Goal: Task Accomplishment & Management: Use online tool/utility

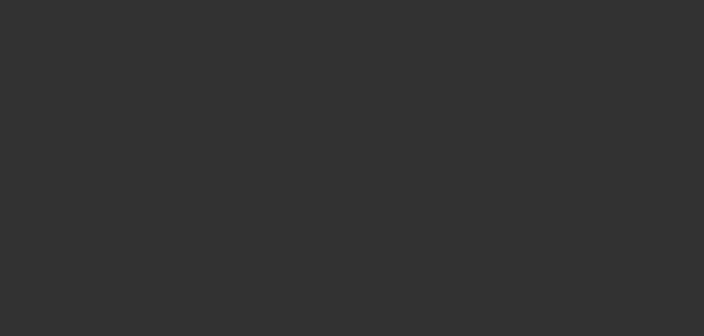
select select "4"
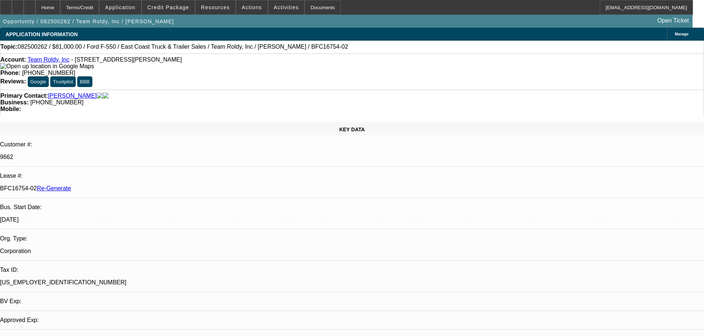
select select "0"
select select "2"
select select "0"
select select "6"
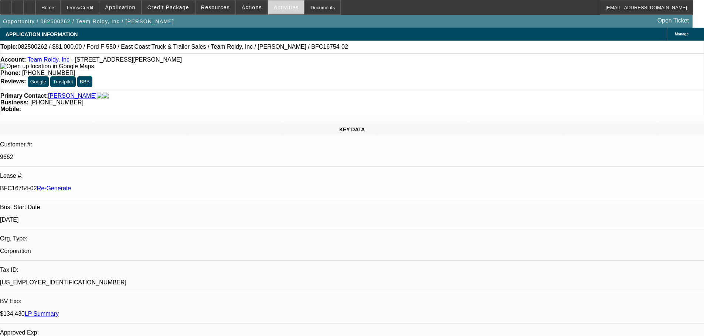
click at [268, 7] on span at bounding box center [286, 8] width 36 height 18
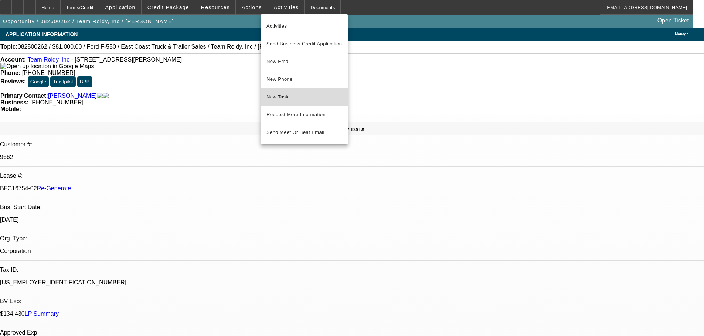
click at [292, 98] on span "New Task" at bounding box center [304, 97] width 76 height 9
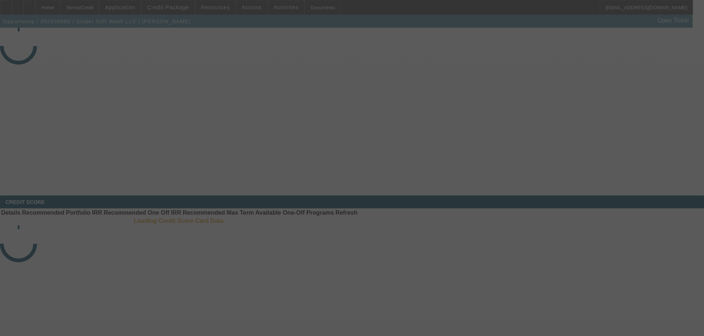
select select "3"
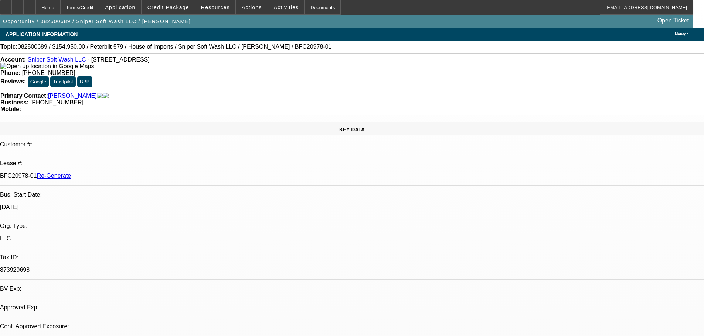
select select "0"
select select "2"
select select "0"
select select "6"
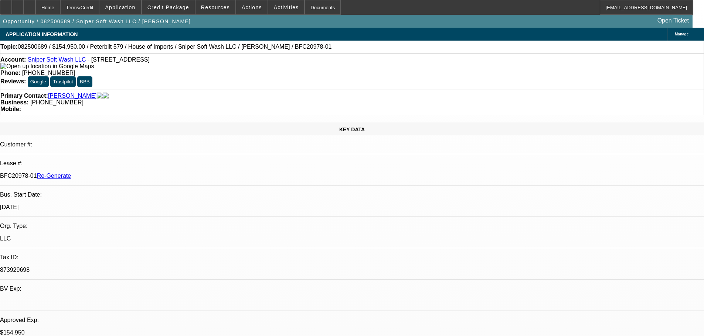
drag, startPoint x: 575, startPoint y: 261, endPoint x: 614, endPoint y: 268, distance: 39.7
click at [321, 2] on div "Documents" at bounding box center [322, 7] width 36 height 15
click at [275, 11] on span at bounding box center [286, 8] width 36 height 18
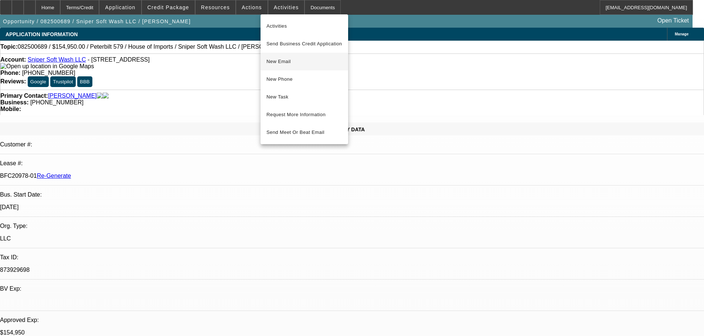
click at [288, 66] on button "New Email" at bounding box center [304, 62] width 88 height 18
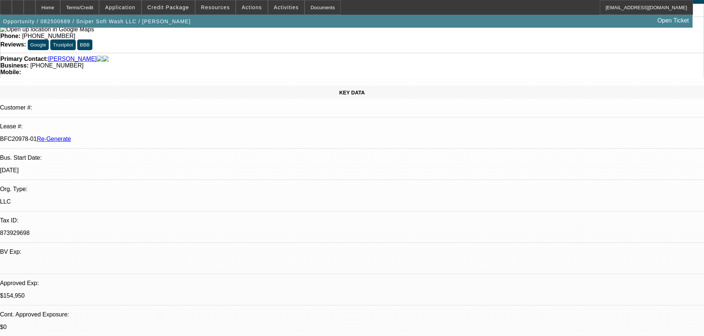
scroll to position [111, 0]
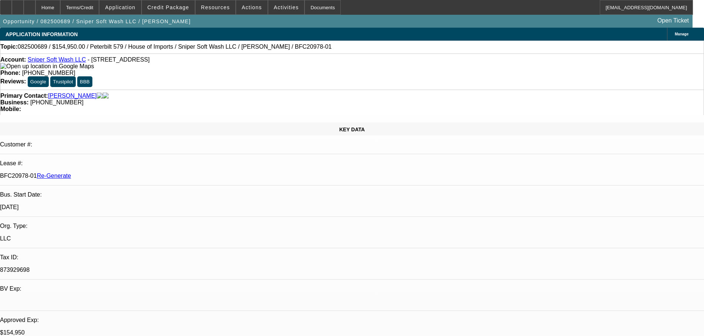
scroll to position [0, 0]
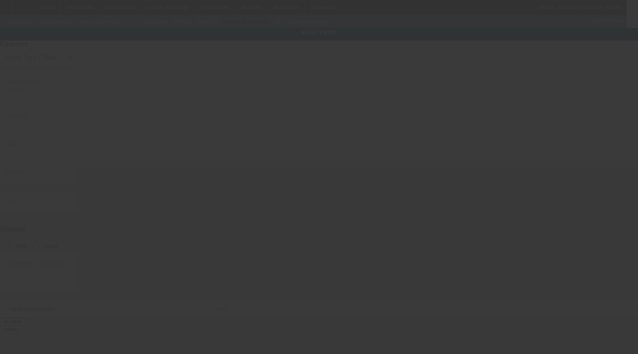
type input "1XPBD79XXHD450571"
type input "Peterbilt"
type input "579"
radio input "true"
type textarea "Peterbilt 579 with"
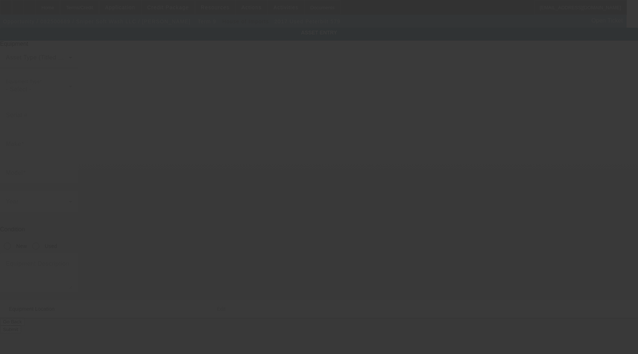
type input "1"
type input "11"
type input "11111"
type input "1"
type input "1111"
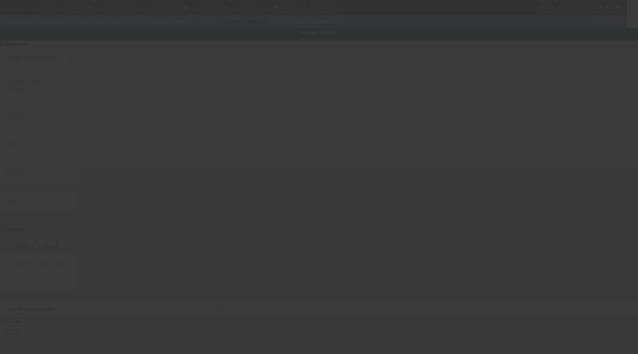
type input "(111) 111-1111"
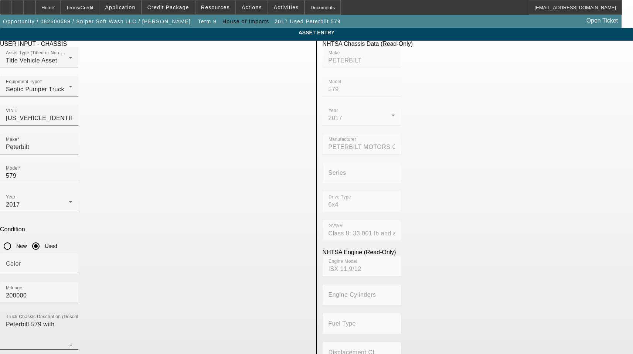
drag, startPoint x: 195, startPoint y: 208, endPoint x: 188, endPoint y: 215, distance: 9.9
click at [72, 311] on div "Truck Chassis Description (Describe the truck chassis only) Peterbilt 579 with" at bounding box center [39, 330] width 66 height 38
drag, startPoint x: 181, startPoint y: 223, endPoint x: 31, endPoint y: 225, distance: 149.2
click at [32, 226] on app-asset-collateral-manage "ASSET ENTRY Delete asset USER INPUT - CHASSIS Asset Type (Titled or Non-Titled)…" at bounding box center [316, 315] width 633 height 575
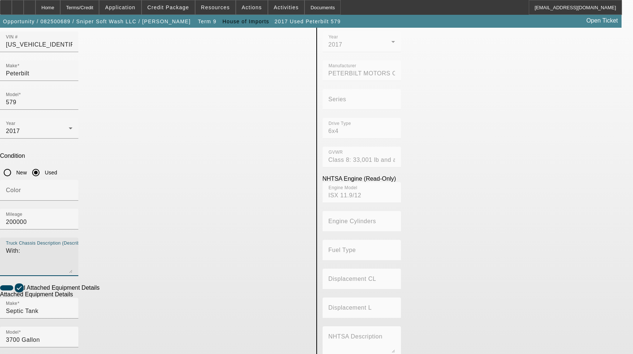
scroll to position [74, 0]
type textarea "With: (1) 3700 Gallon Septic Tank Includes all options, attachments, and access…"
click at [24, 283] on span "button" at bounding box center [19, 287] width 9 height 9
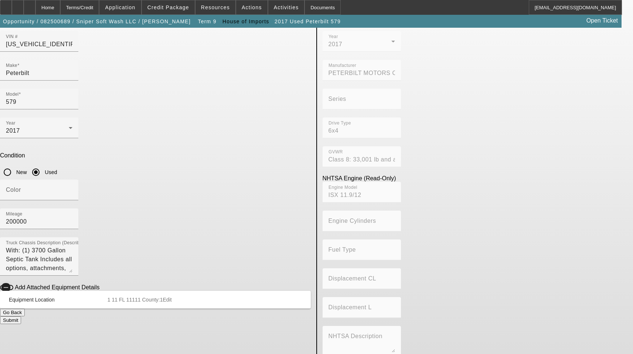
scroll to position [0, 0]
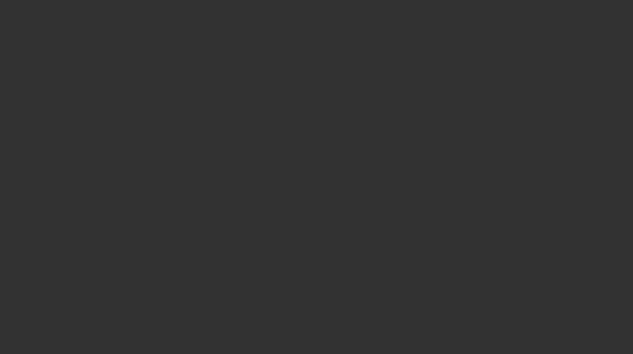
select select "3"
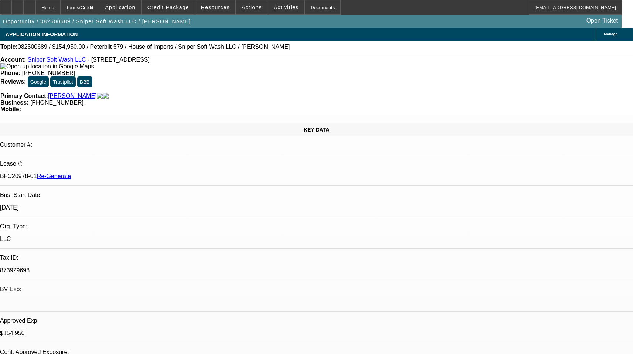
select select "0"
select select "2"
select select "0"
select select "6"
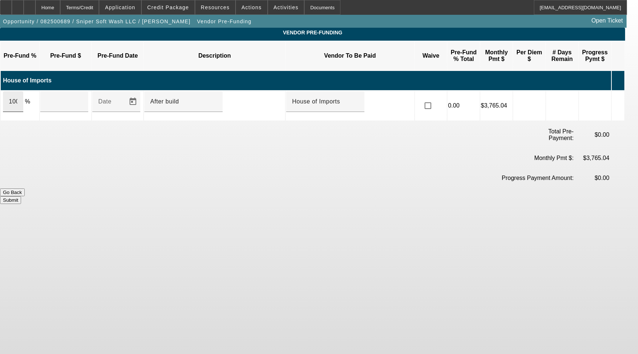
click at [23, 95] on div "100" at bounding box center [13, 101] width 20 height 21
type input "$164,758.00"
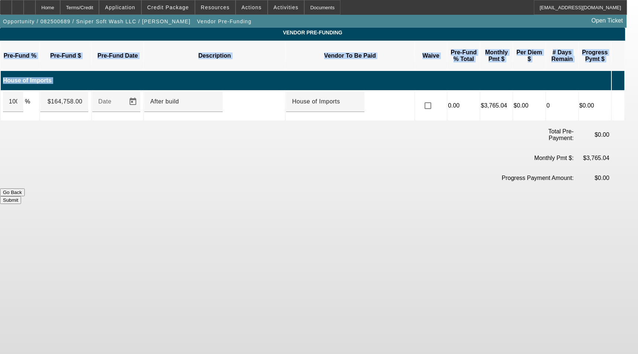
drag, startPoint x: 30, startPoint y: 94, endPoint x: -22, endPoint y: 88, distance: 52.4
click at [0, 88] on html "Home Terms/Credit Application Credit Package Resources Actions Activities Docum…" at bounding box center [319, 177] width 638 height 354
click at [23, 97] on div "100" at bounding box center [13, 101] width 20 height 21
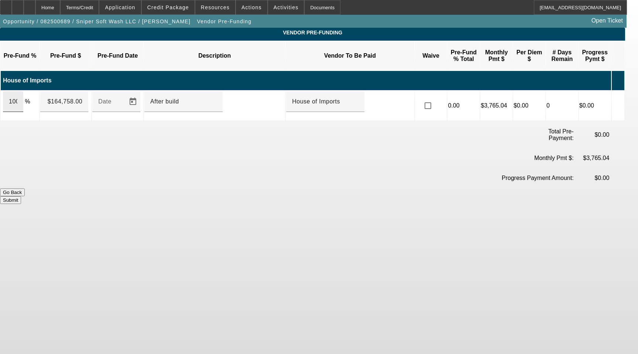
drag, startPoint x: 30, startPoint y: 92, endPoint x: 15, endPoint y: 94, distance: 15.3
click at [15, 94] on div "100" at bounding box center [13, 101] width 20 height 21
type input "1"
type input "50"
type input "$82,379.00"
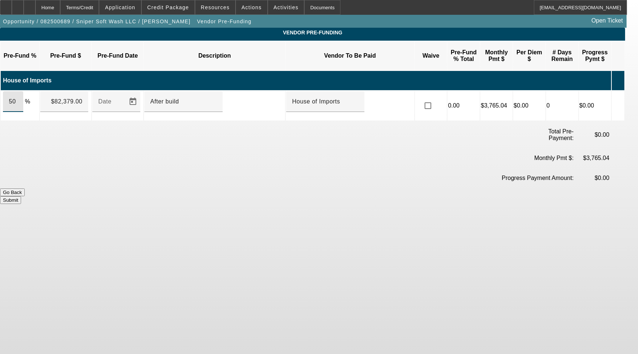
click at [131, 148] on td at bounding box center [177, 157] width 154 height 19
click at [184, 97] on input "After build" at bounding box center [183, 101] width 66 height 9
drag, startPoint x: 191, startPoint y: 89, endPoint x: 127, endPoint y: 85, distance: 64.4
click at [127, 91] on tr "50 % $82,379.00 Date After build House of Imports 0.00 $3,765.04 $0.00 0 $0.00" at bounding box center [313, 106] width 624 height 30
type input "Upon Execution of This Agreement"
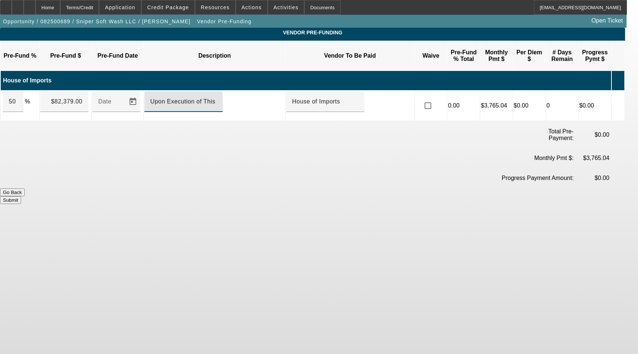
click at [620, 73] on icon at bounding box center [615, 80] width 7 height 14
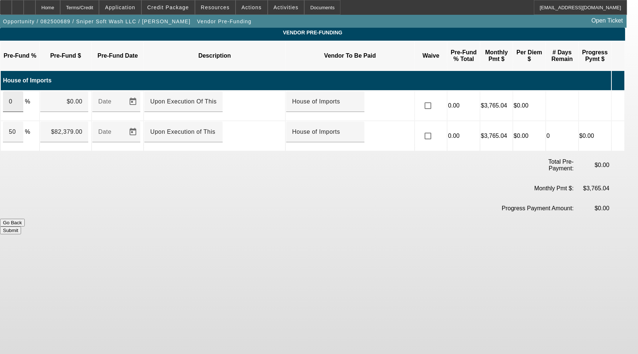
click at [17, 91] on div "0" at bounding box center [13, 101] width 8 height 21
drag, startPoint x: 27, startPoint y: 92, endPoint x: 5, endPoint y: 99, distance: 22.8
click at [5, 99] on app-sppa-vendor-prefunding "Vendor Pre-Funding Pre-Fund % Pre-Fund $ Pre-Fund Date Description Vendor To Be…" at bounding box center [319, 131] width 638 height 206
type input "50"
type input "$82,379.00"
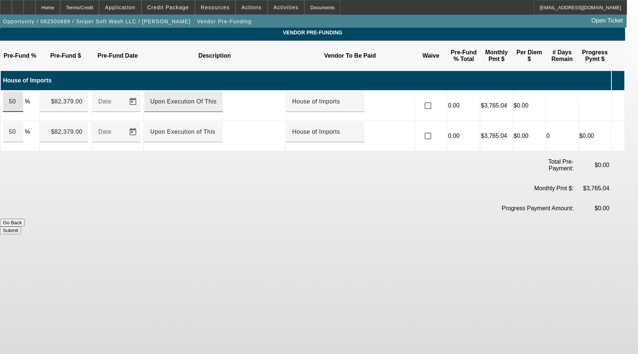
click at [217, 100] on div "Upon Execution Of This Agreement" at bounding box center [183, 101] width 66 height 21
drag, startPoint x: 247, startPoint y: 94, endPoint x: 33, endPoint y: 57, distance: 217.4
click at [51, 72] on tbody "Pre-Fund % Pre-Fund $ Pre-Fund Date Description Vendor To Be Paid Waive Pre-Fun…" at bounding box center [313, 95] width 624 height 109
type input "Upon"
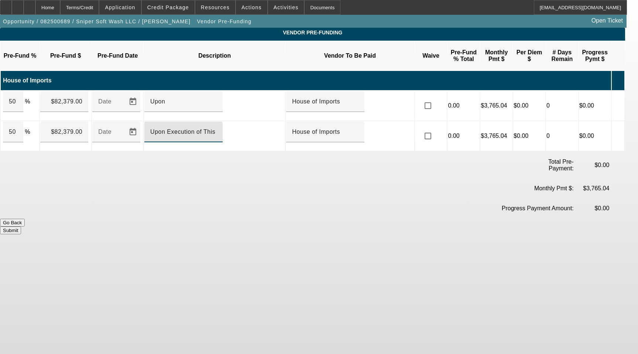
drag, startPoint x: 243, startPoint y: 126, endPoint x: 100, endPoint y: 113, distance: 143.2
click at [102, 121] on tr "50 % $82,379.00 Date Upon Execution of This Agreement House of Imports 0.00 $3,…" at bounding box center [313, 136] width 624 height 30
click at [175, 97] on input "Upon" at bounding box center [183, 101] width 66 height 9
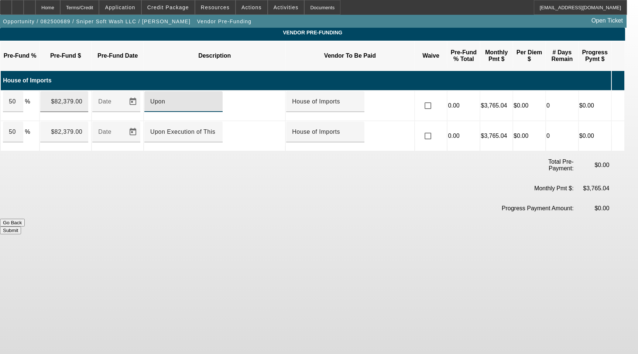
drag, startPoint x: 205, startPoint y: 91, endPoint x: 75, endPoint y: 86, distance: 129.7
click at [75, 91] on tr "50 % $82,379.00 Date Upon House of Imports 0.00 $3,765.04 $0.00 0 $0.00" at bounding box center [313, 106] width 624 height 30
click at [364, 156] on td at bounding box center [325, 165] width 140 height 26
drag, startPoint x: 540, startPoint y: 191, endPoint x: 81, endPoint y: 141, distance: 462.4
click at [81, 141] on form "Pre-Fund % Pre-Fund $ Pre-Fund Date Description Vendor To Be Paid Waive Pre-Fun…" at bounding box center [312, 138] width 625 height 194
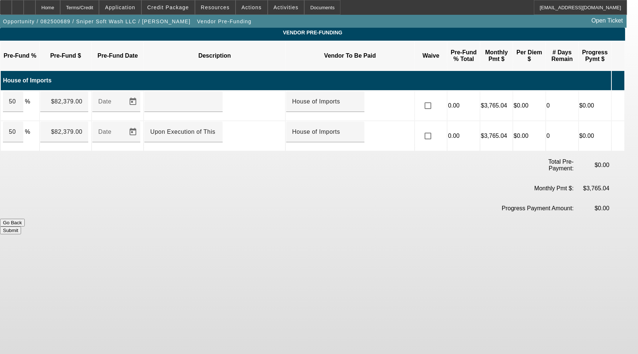
click at [620, 99] on icon at bounding box center [615, 106] width 7 height 14
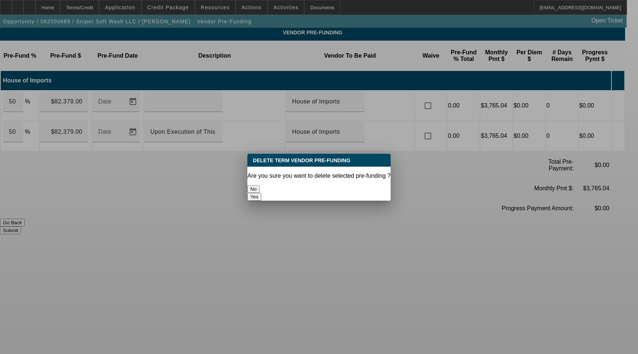
click at [261, 193] on button "Yes" at bounding box center [254, 197] width 14 height 8
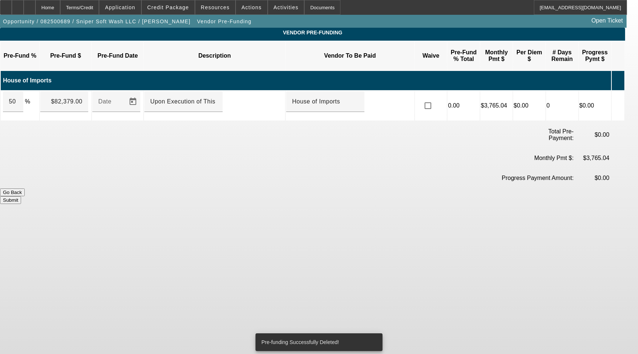
drag, startPoint x: 515, startPoint y: 164, endPoint x: 452, endPoint y: 201, distance: 73.2
click at [452, 201] on body "Home Terms/Credit Application Credit Package Resources Actions Activities Docum…" at bounding box center [319, 177] width 638 height 354
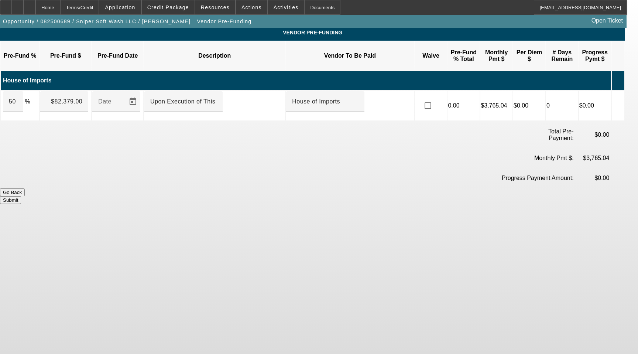
click at [620, 73] on icon at bounding box center [615, 80] width 7 height 14
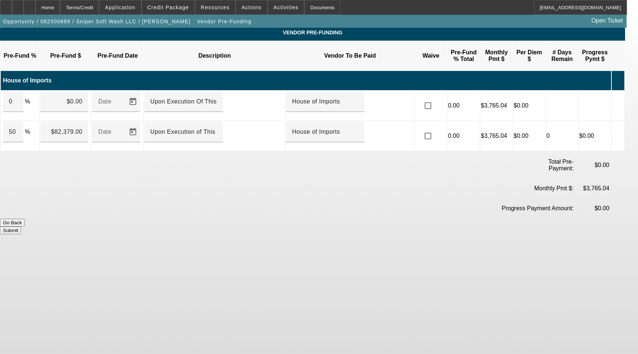
click at [21, 226] on button "Submit" at bounding box center [10, 230] width 21 height 8
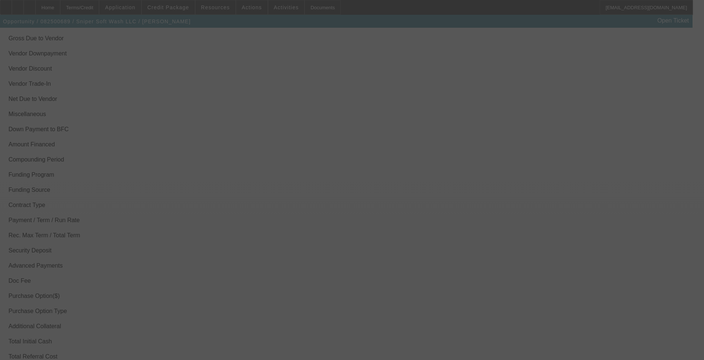
scroll to position [961, 0]
select select "3"
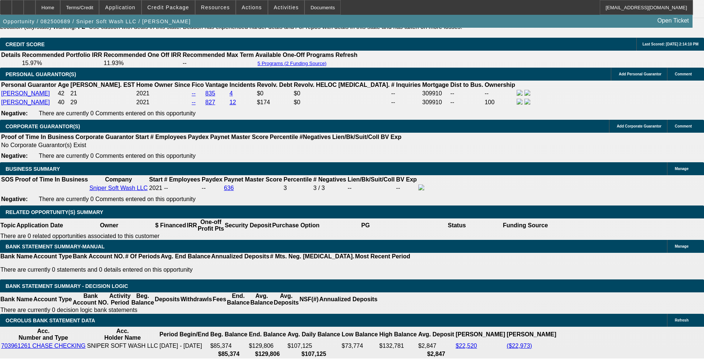
select select "0"
select select "2"
select select "0"
select select "6"
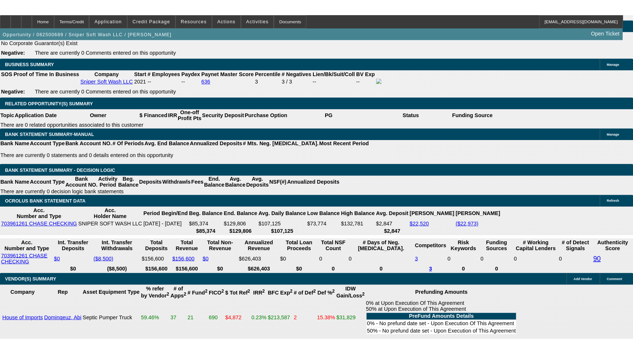
scroll to position [1250, 0]
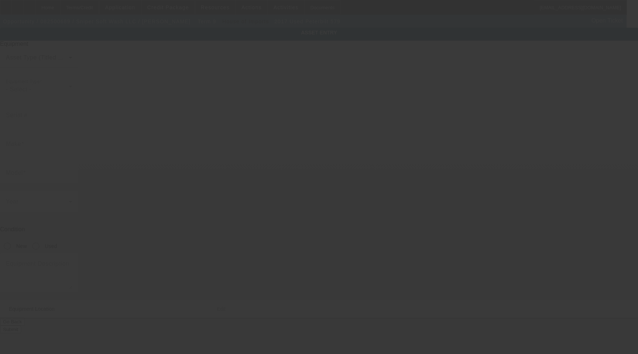
type input "[US_VEHICLE_IDENTIFICATION_NUMBER]"
type input "Peterbilt"
type input "579"
radio input "true"
type textarea "With: (1) 3700 Gallon Septic Tank Includes all options, attachments, and access…"
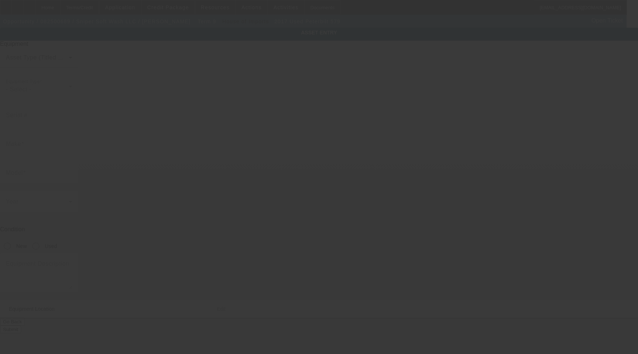
type input "1"
type input "11"
type input "11111"
type input "1"
type input "1111"
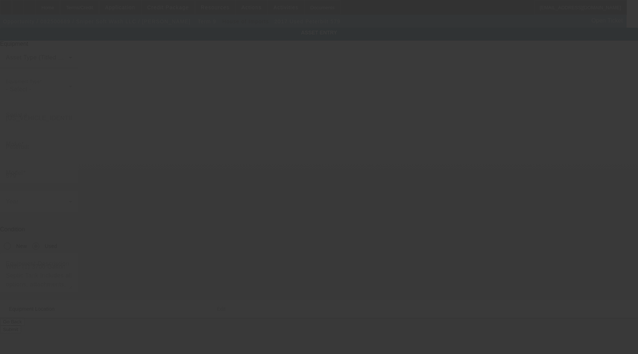
type input "(111) 111-1111"
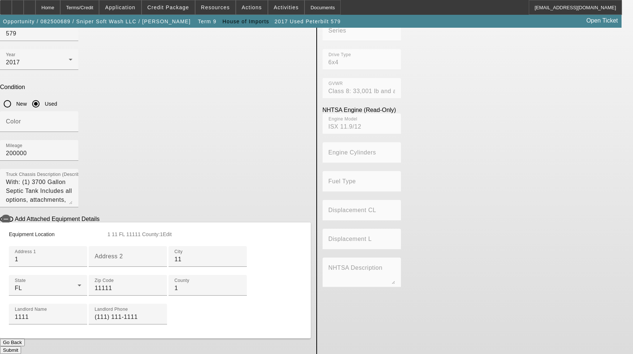
scroll to position [220, 0]
drag, startPoint x: 167, startPoint y: 92, endPoint x: 67, endPoint y: 79, distance: 100.9
click at [67, 79] on app-asset-collateral-manage "ASSET ENTRY Delete asset USER INPUT - CHASSIS Asset Type (Titled or Non-Titled)…" at bounding box center [316, 120] width 633 height 468
type input "[STREET_ADDRESS]"
type input "[GEOGRAPHIC_DATA]"
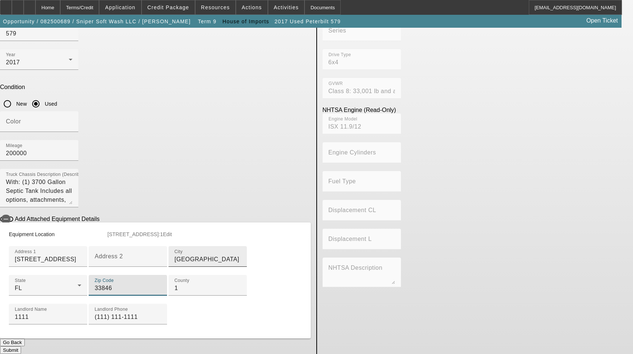
type input "33846"
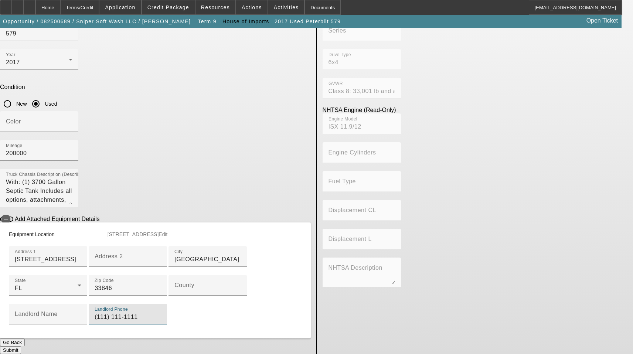
drag, startPoint x: 153, startPoint y: 293, endPoint x: -20, endPoint y: 261, distance: 176.0
click at [0, 212] on html "Home Terms/Credit Application Credit Package Resources Actions Activities Docum…" at bounding box center [316, 35] width 633 height 354
click at [21, 346] on button "Submit" at bounding box center [10, 350] width 21 height 8
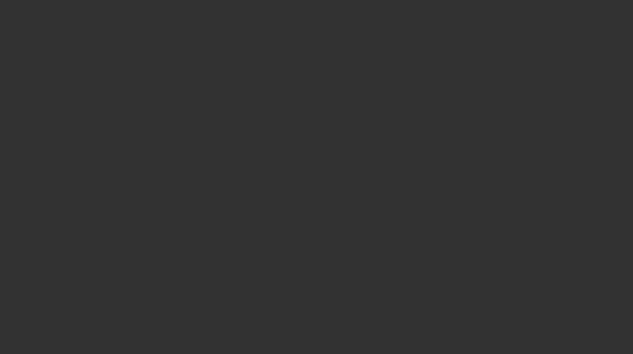
select select "3"
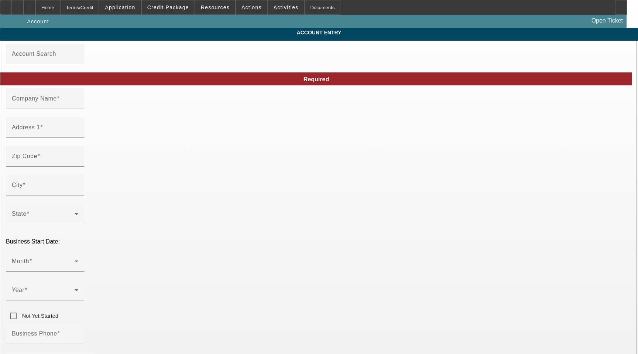
type input "Sniper Soft Wash LLC"
type input "[STREET_ADDRESS]"
type input "33846"
type input "[GEOGRAPHIC_DATA]"
type input "[PHONE_NUMBER]"
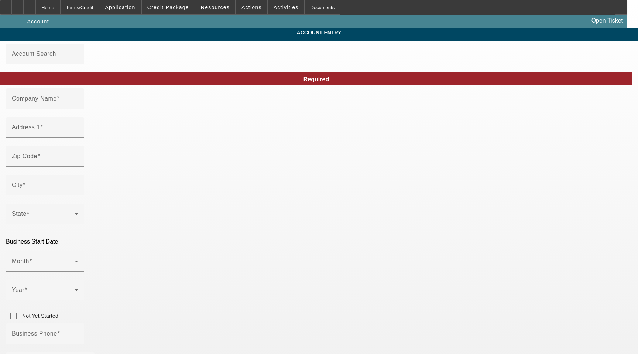
type input "[EMAIL_ADDRESS][DOMAIN_NAME]"
type input "873929698"
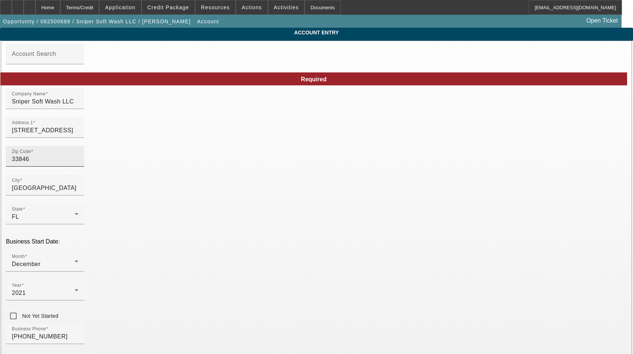
type input "[DATE]"
click at [78, 167] on div "Zip Code 33846" at bounding box center [45, 156] width 66 height 21
type input "33846"
type input "[GEOGRAPHIC_DATA]"
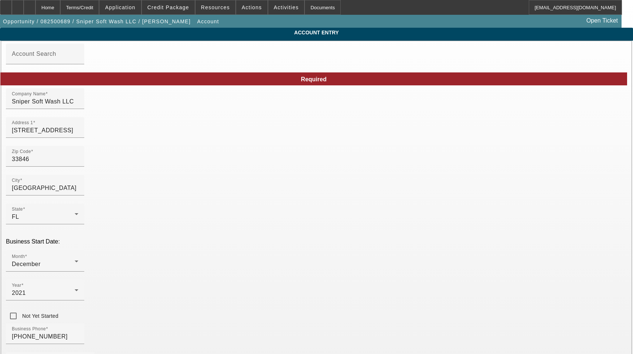
type input "Polk"
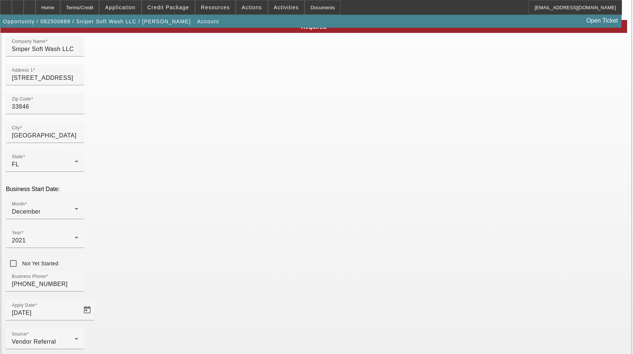
scroll to position [82, 0]
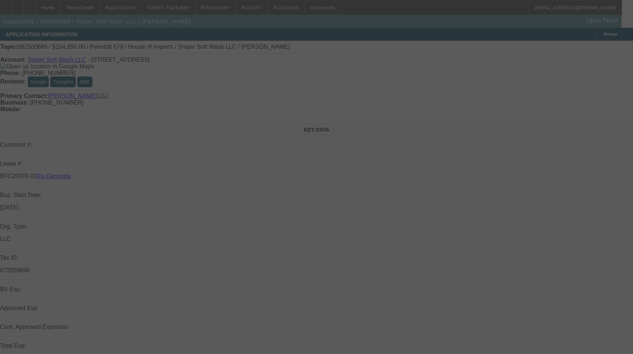
select select "3"
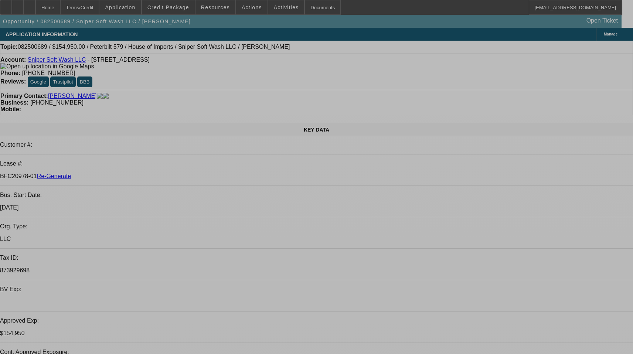
select select "0"
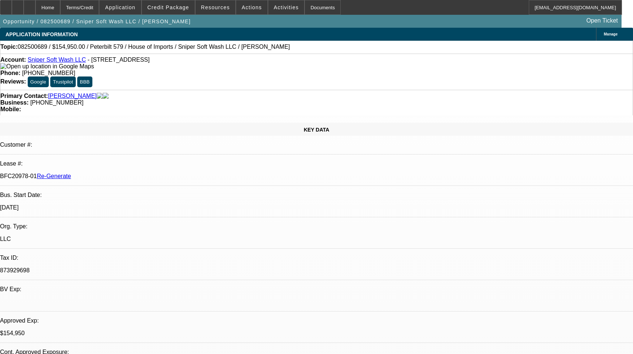
select select "2"
select select "0"
select select "6"
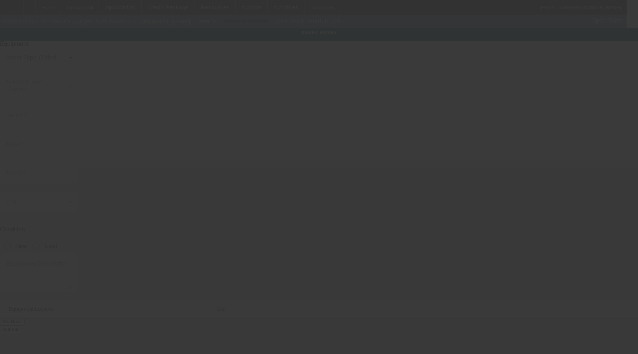
type input "[US_VEHICLE_IDENTIFICATION_NUMBER]"
type input "Peterbilt"
type input "579"
radio input "true"
type textarea "With: (1) 3700 Gallon Septic Tank Includes all options, attachments, and access…"
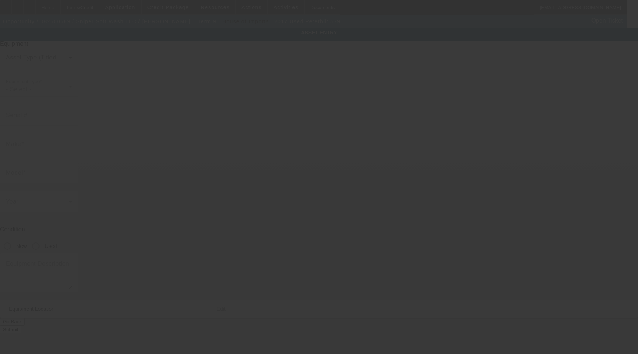
type input "[STREET_ADDRESS]"
type input "[GEOGRAPHIC_DATA]"
type input "33846"
type input "[US_VEHICLE_IDENTIFICATION_NUMBER]"
type input "Peterbilt"
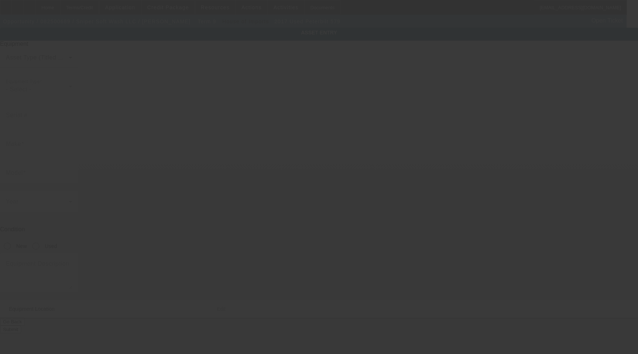
type input "579"
radio input "true"
type textarea "With: (1) 3700 Gallon Septic Tank Includes all options, attachments, and access…"
type input "4114 Clubhouse Rd"
type input "Highland City"
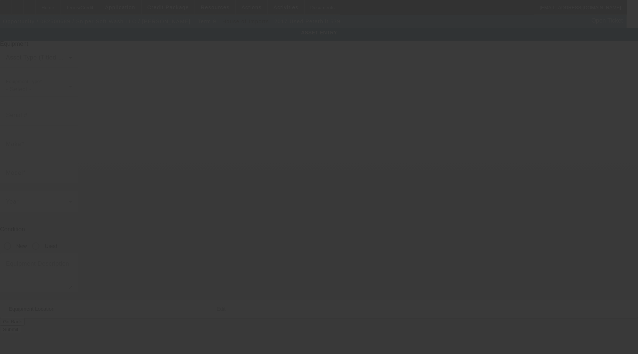
type input "33846"
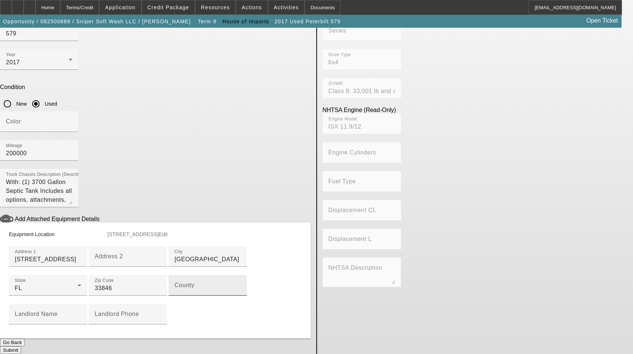
scroll to position [185, 0]
click at [174, 282] on mat-label "County" at bounding box center [184, 285] width 20 height 6
click at [174, 284] on input "County" at bounding box center [207, 288] width 66 height 9
type input "Polk"
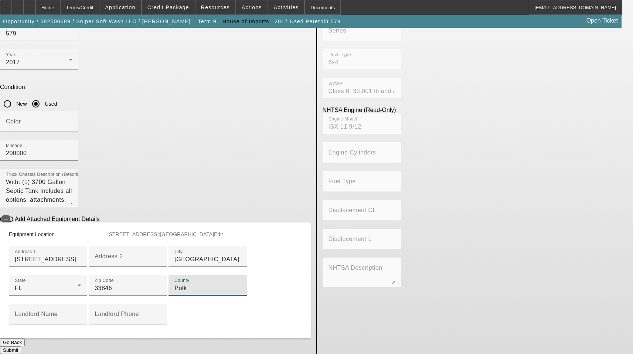
click at [21, 346] on button "Submit" at bounding box center [10, 350] width 21 height 8
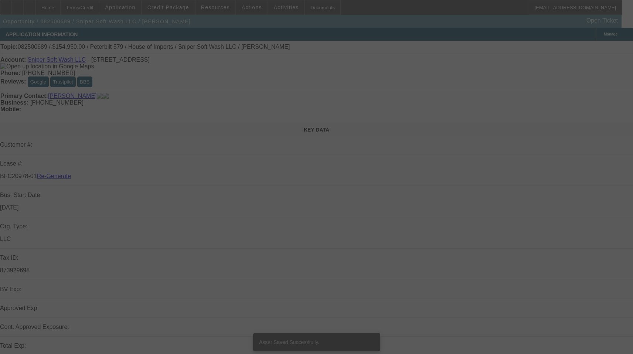
select select "3"
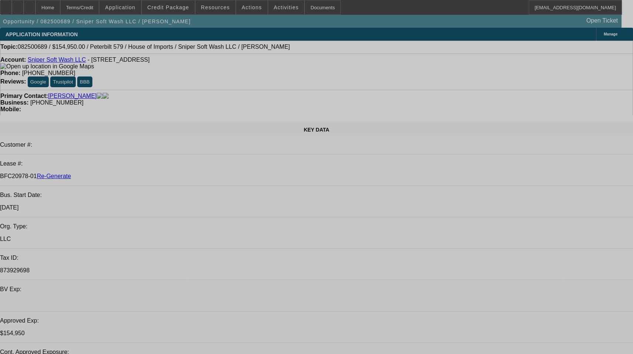
select select "0"
select select "2"
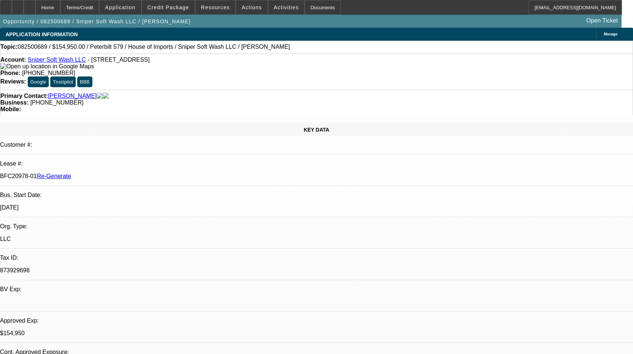
select select "2"
select select "0"
select select "6"
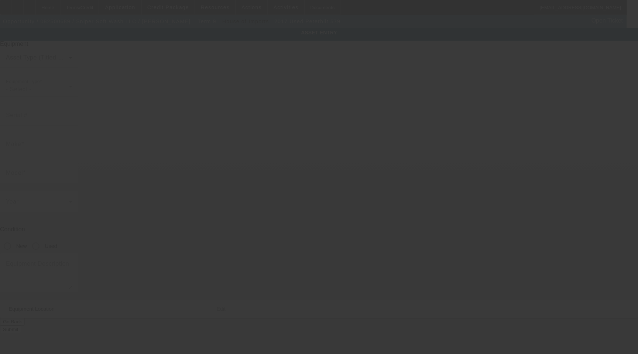
type input "[US_VEHICLE_IDENTIFICATION_NUMBER]"
type input "Peterbilt"
type input "579"
radio input "true"
type textarea "With: (1) 3700 Gallon Septic Tank Includes all options, attachments, and access…"
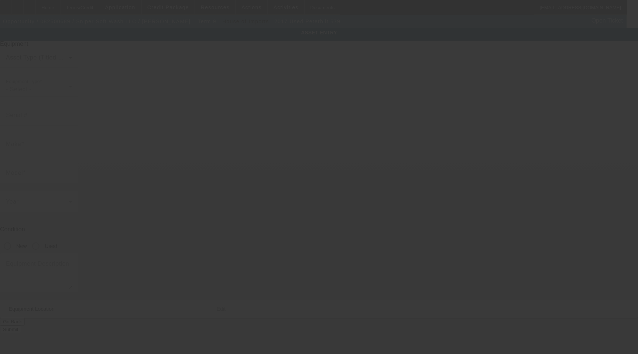
type input "4114 Clubhouse Rd"
type input "Highland City"
type input "33846"
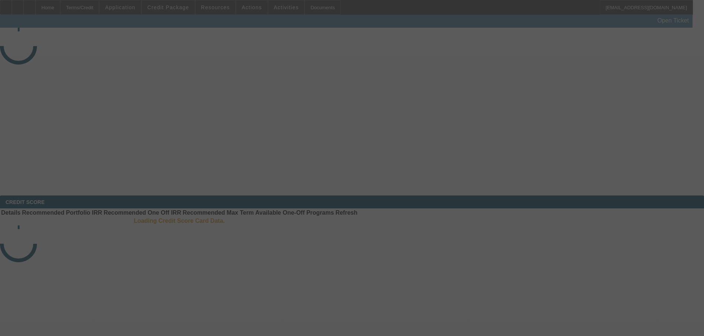
select select "3"
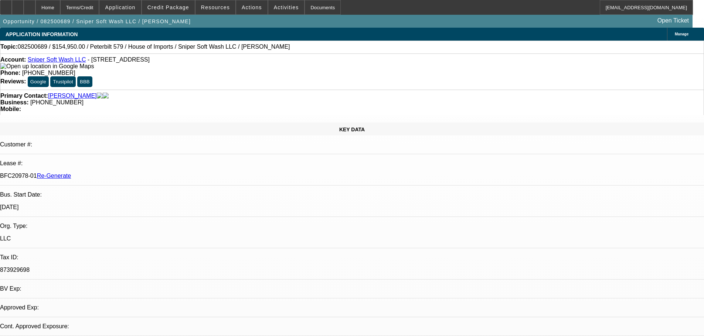
select select "0"
select select "2"
select select "0"
select select "6"
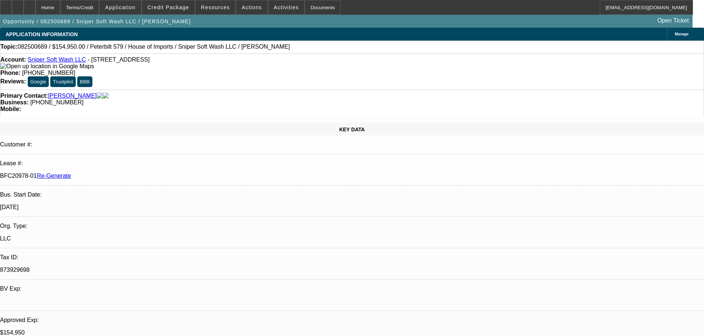
drag, startPoint x: 569, startPoint y: 253, endPoint x: 506, endPoint y: 253, distance: 63.2
drag, startPoint x: 567, startPoint y: 251, endPoint x: 507, endPoint y: 252, distance: 60.6
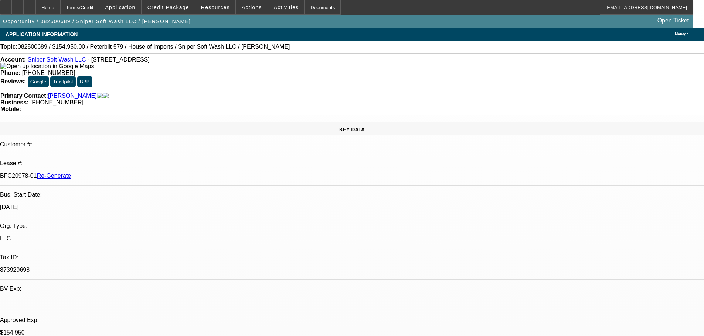
copy p "lenin@snipersoftwash.com"
click at [277, 6] on span "Activities" at bounding box center [286, 7] width 25 height 6
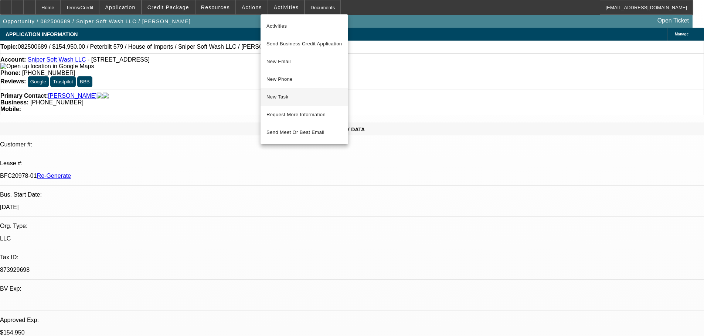
click at [289, 103] on button "New Task" at bounding box center [304, 97] width 88 height 18
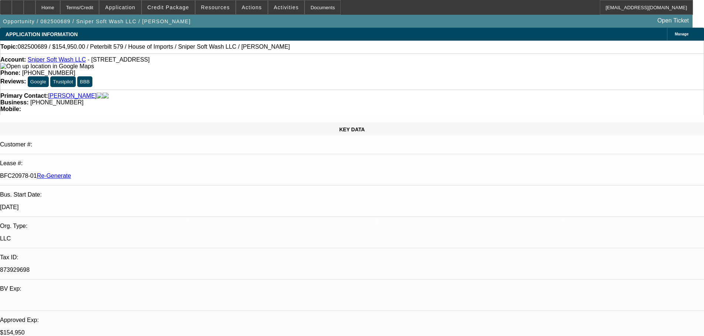
select select "3"
select select "0"
select select "2"
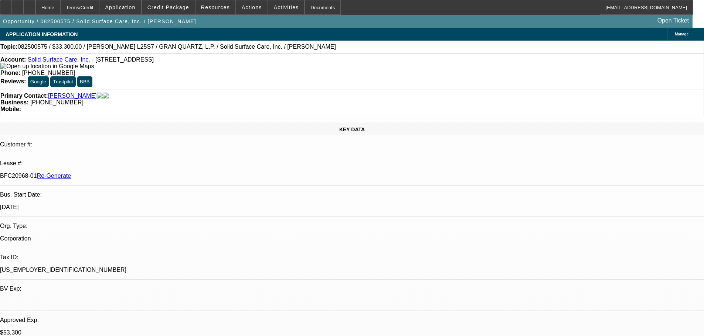
select select "0"
select select "6"
click at [274, 7] on span "Activities" at bounding box center [286, 7] width 25 height 6
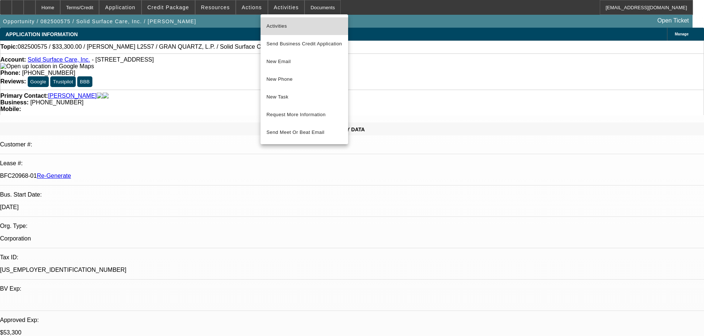
click at [288, 31] on button "Activities" at bounding box center [304, 26] width 88 height 18
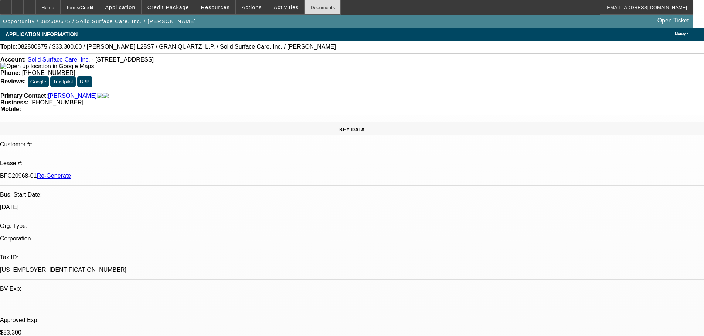
click at [313, 12] on div "Documents" at bounding box center [322, 7] width 36 height 15
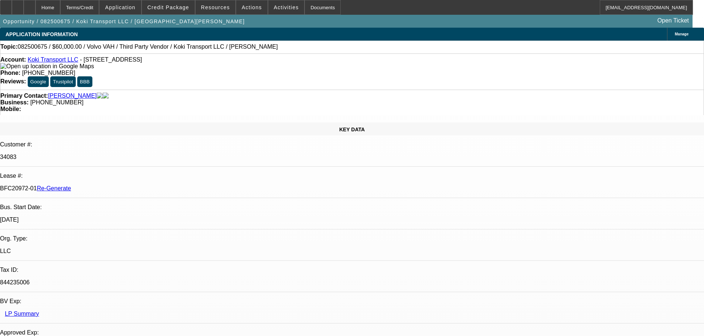
select select "3"
select select "0.2"
select select "2"
select select "0"
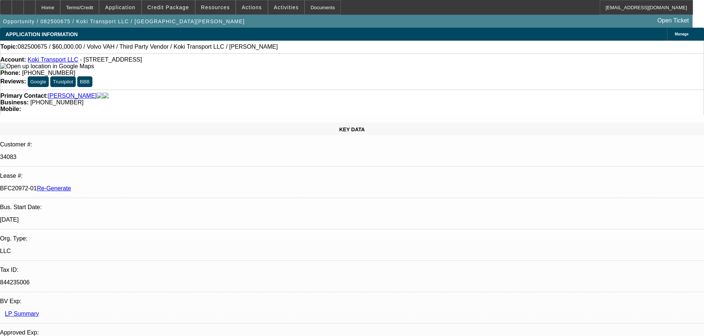
select select "6"
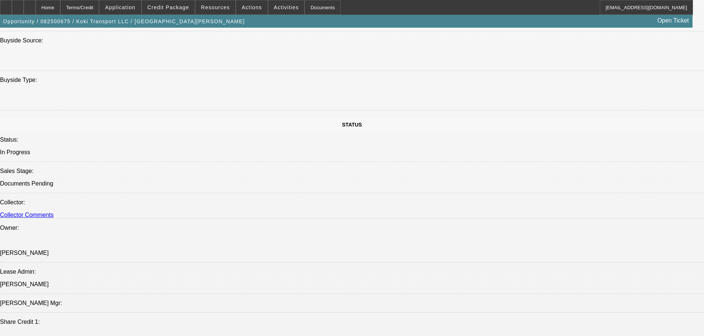
scroll to position [739, 0]
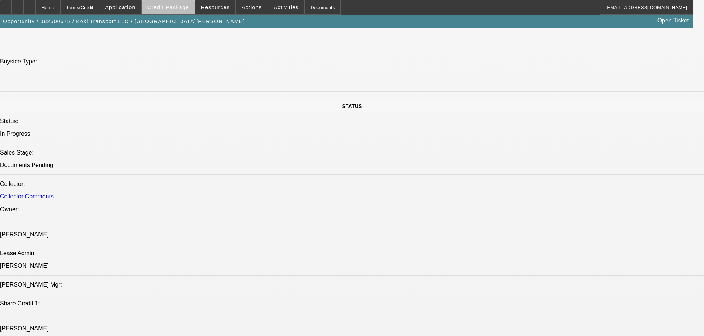
click at [182, 11] on span at bounding box center [168, 8] width 53 height 18
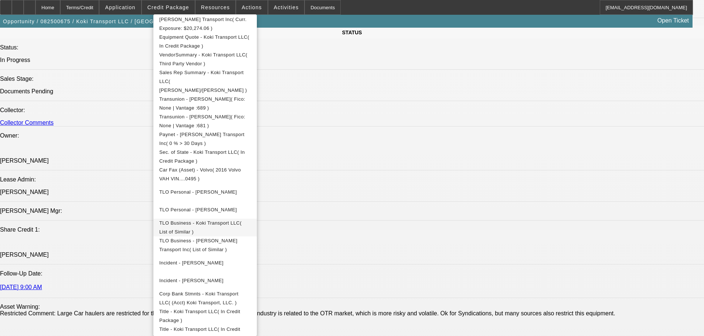
scroll to position [200, 0]
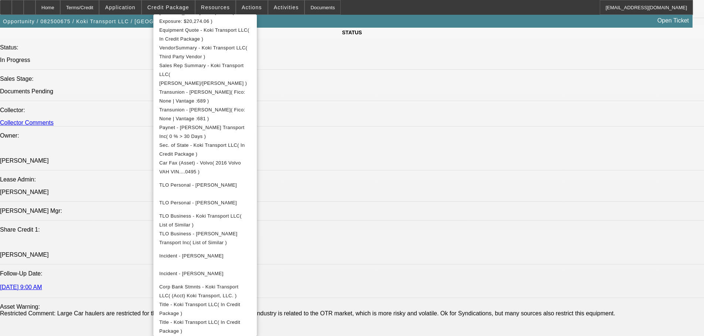
drag, startPoint x: 366, startPoint y: 8, endPoint x: 314, endPoint y: 11, distance: 52.1
click at [366, 8] on div at bounding box center [352, 168] width 704 height 336
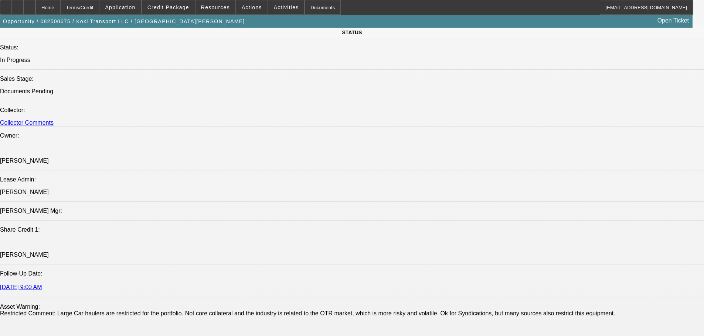
click at [313, 11] on div "Documents" at bounding box center [322, 7] width 36 height 15
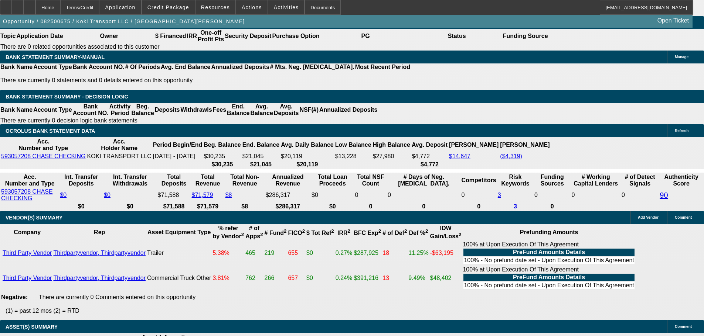
scroll to position [185, 0]
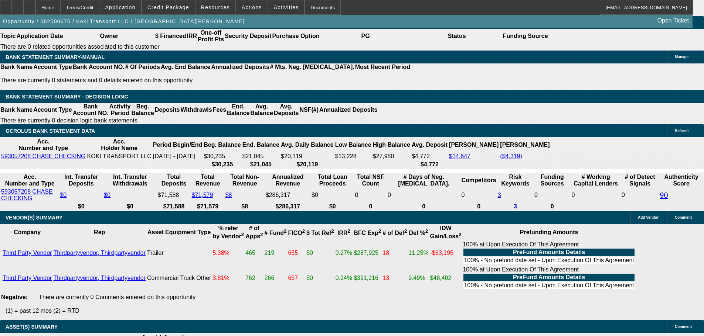
scroll to position [369, 0]
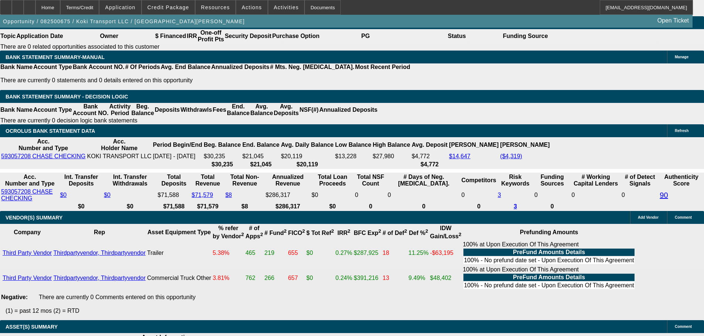
click at [178, 2] on span at bounding box center [168, 8] width 53 height 18
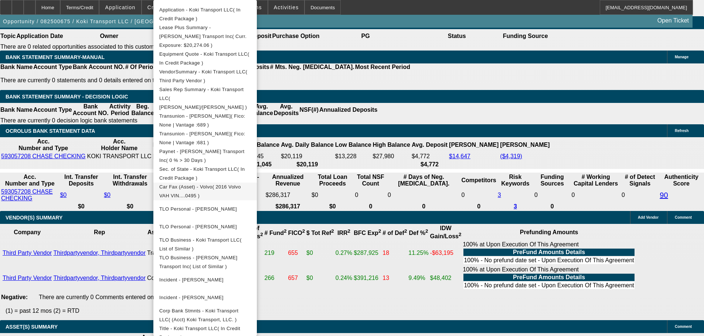
scroll to position [148, 0]
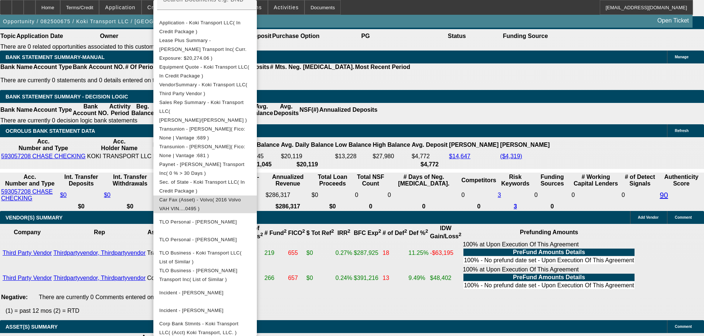
click at [228, 197] on span "Car Fax (Asset) - Volvo( 2016 Volvo VAH VIN....0495 )" at bounding box center [200, 204] width 82 height 14
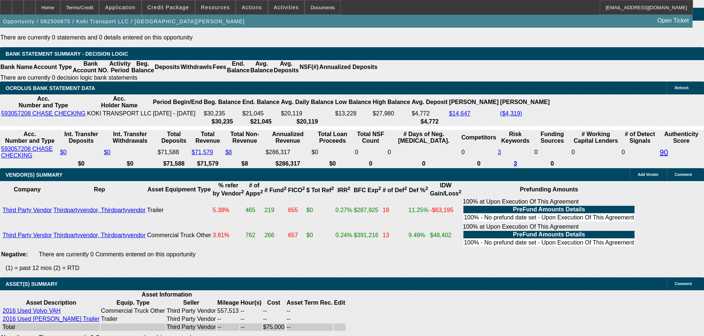
scroll to position [1403, 0]
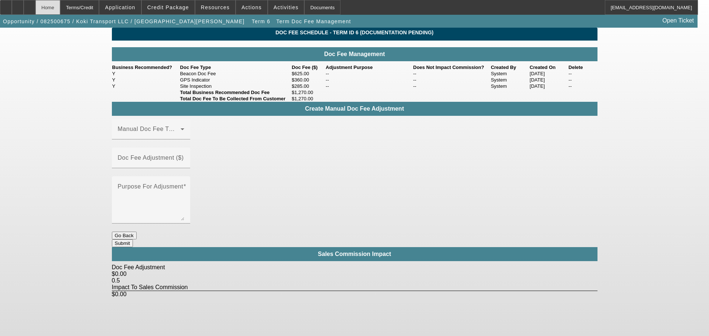
click at [60, 11] on div "Home" at bounding box center [47, 7] width 25 height 15
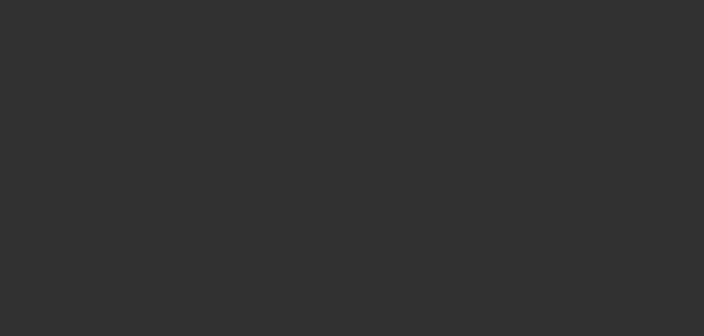
select select "3"
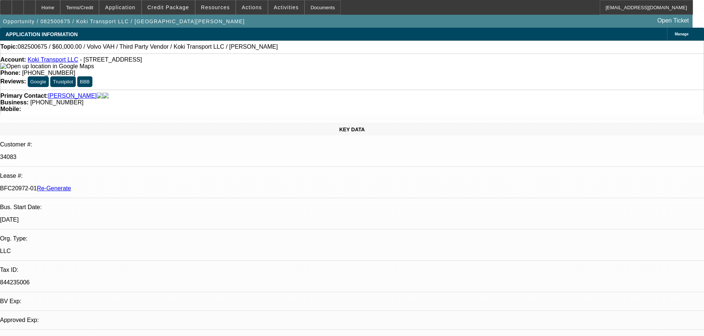
select select "0.2"
select select "2"
select select "0"
select select "6"
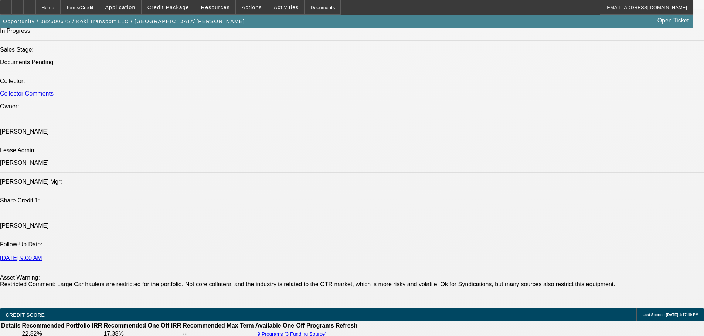
scroll to position [923, 0]
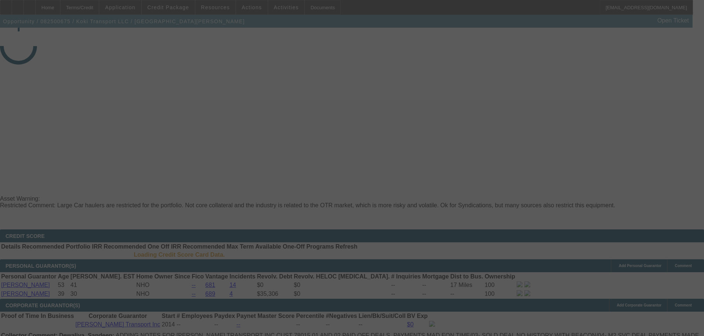
select select "3"
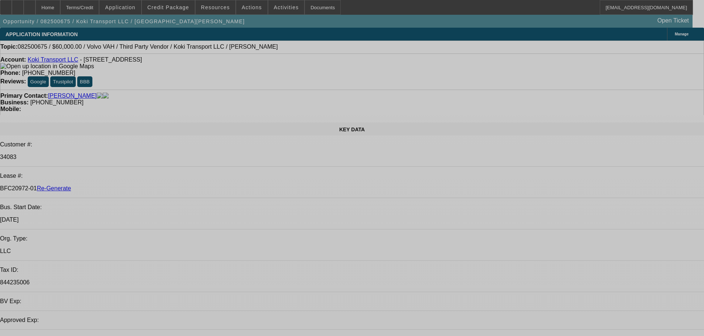
select select "0.2"
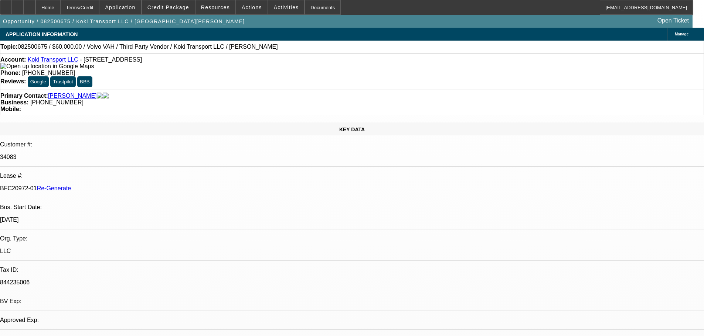
select select "2"
select select "0"
select select "6"
click at [273, 11] on span at bounding box center [286, 8] width 36 height 18
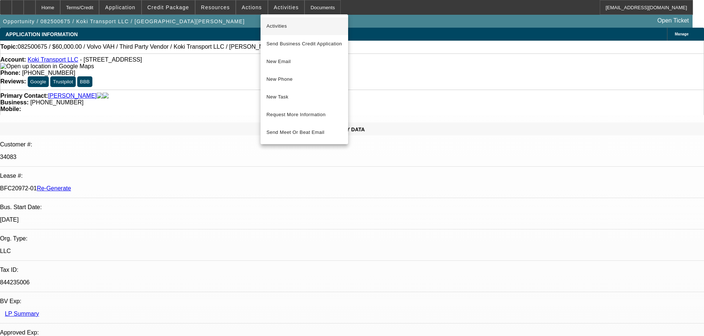
click at [278, 26] on span "Activities" at bounding box center [304, 26] width 76 height 9
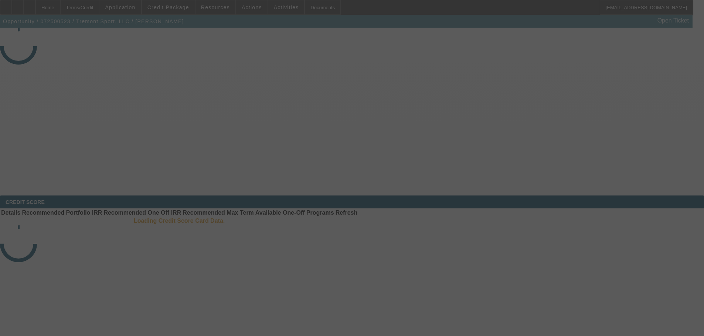
select select "4"
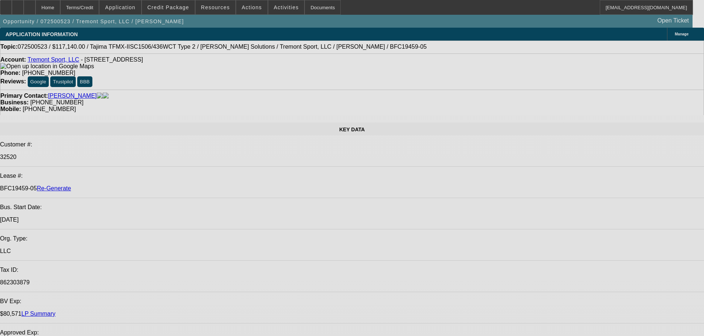
select select "0"
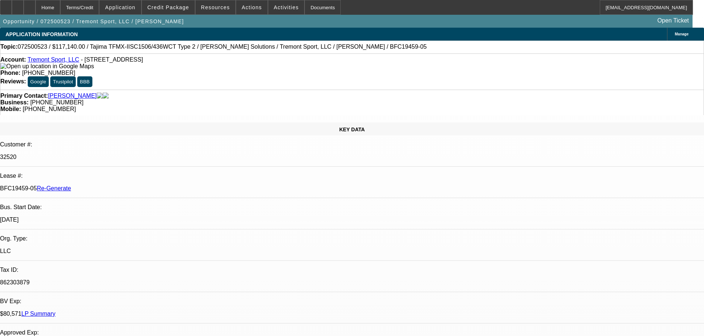
select select "2"
select select "0"
select select "6"
click at [307, 8] on div "Documents" at bounding box center [322, 7] width 36 height 15
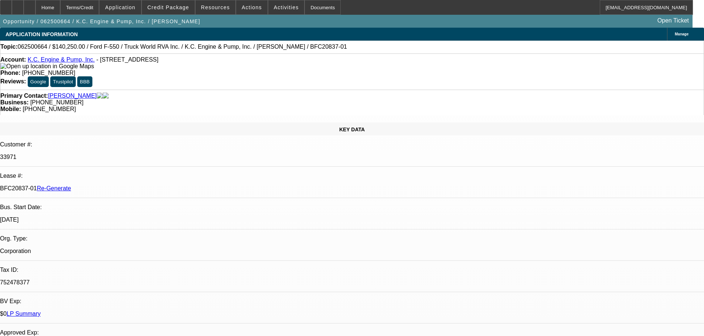
select select "4"
select select "0"
select select "6"
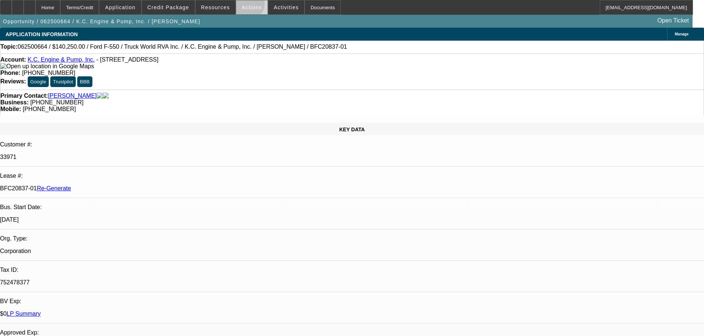
click at [244, 5] on span "Actions" at bounding box center [252, 7] width 20 height 6
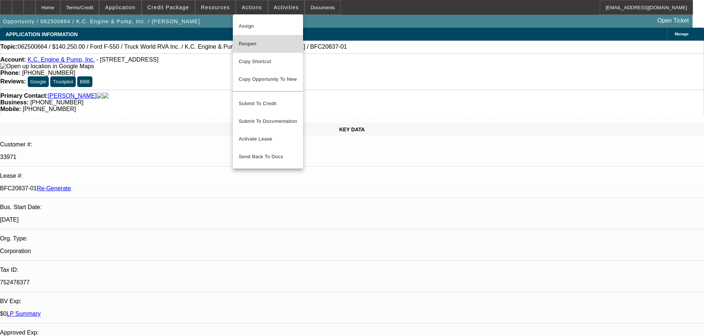
click at [252, 46] on span "Reopen" at bounding box center [268, 44] width 58 height 9
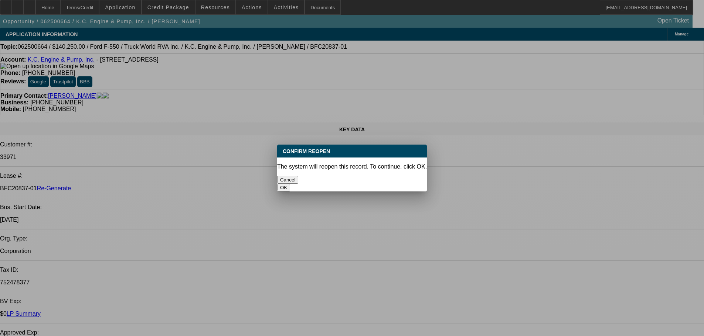
click at [298, 179] on button "Cancel" at bounding box center [287, 180] width 21 height 8
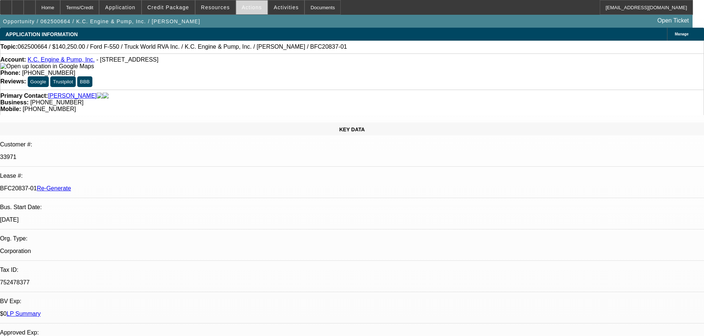
click at [243, 7] on span "Actions" at bounding box center [252, 7] width 20 height 6
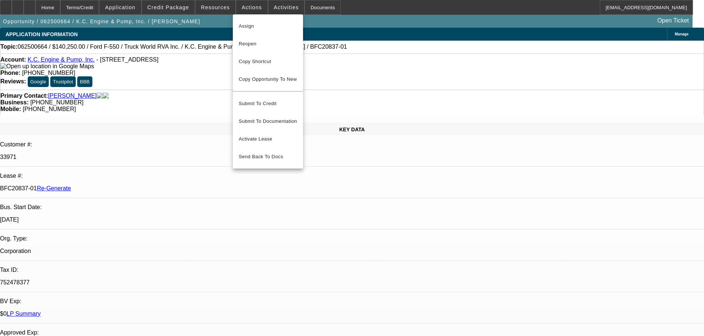
drag, startPoint x: 345, startPoint y: 28, endPoint x: 284, endPoint y: 23, distance: 61.1
click at [344, 28] on div at bounding box center [352, 168] width 704 height 336
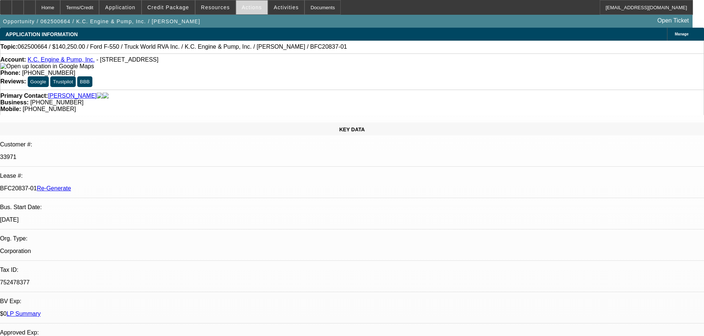
click at [244, 6] on span "Actions" at bounding box center [252, 7] width 20 height 6
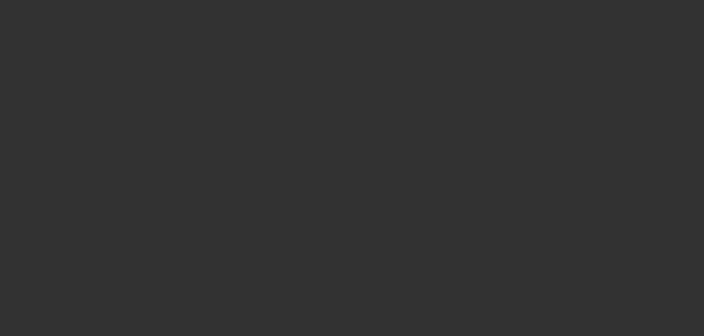
select select "4"
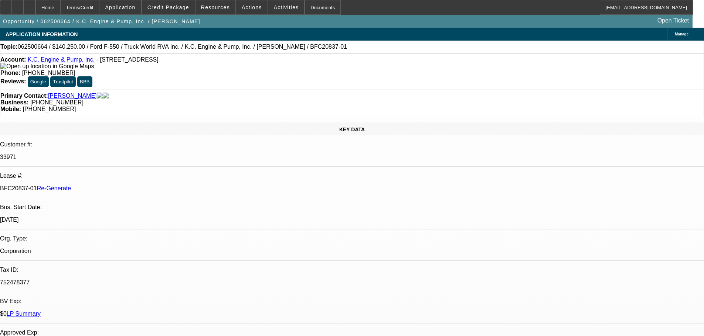
select select "0"
select select "6"
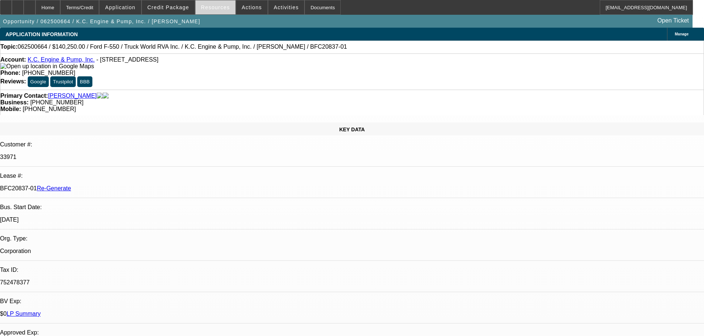
click at [205, 3] on span at bounding box center [215, 8] width 40 height 18
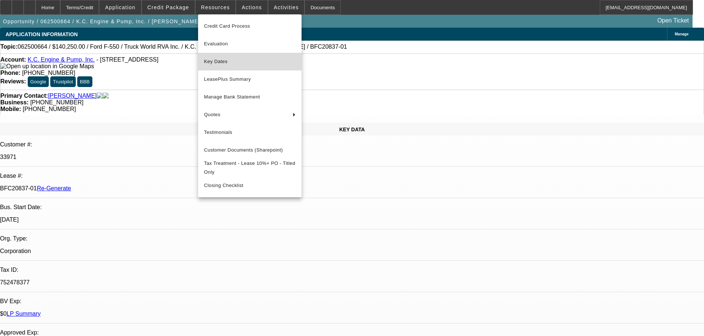
click at [235, 62] on span "Key Dates" at bounding box center [250, 61] width 92 height 9
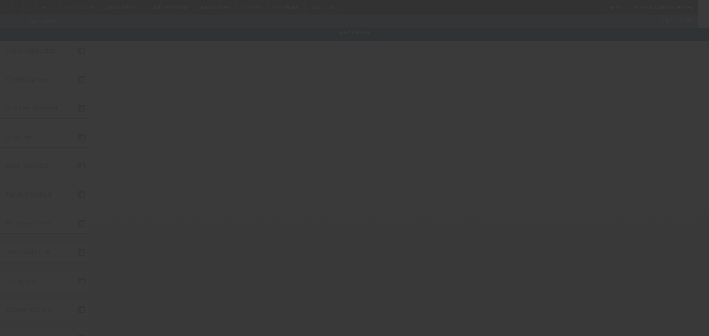
type input "6/26/2025"
type input "6/30/2025"
type input "7/9/2025"
type input "7/2/2025"
type input "7/8/2025"
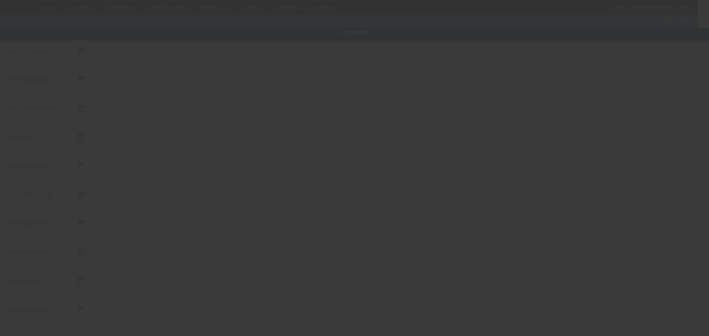
type input "7/9/2025"
type input "8/1/2025"
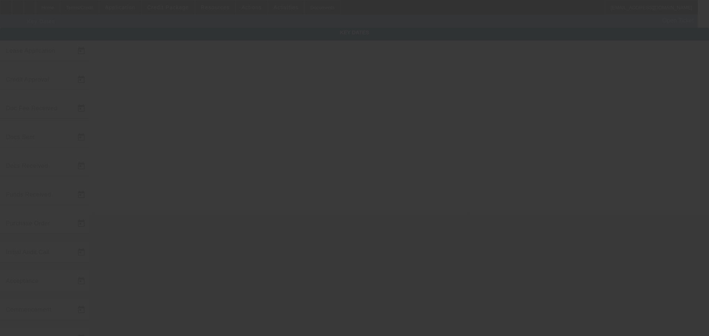
type input "7/15/2025"
type input "9/1/2025"
type input "7/15/2025"
type input "8/29/2025"
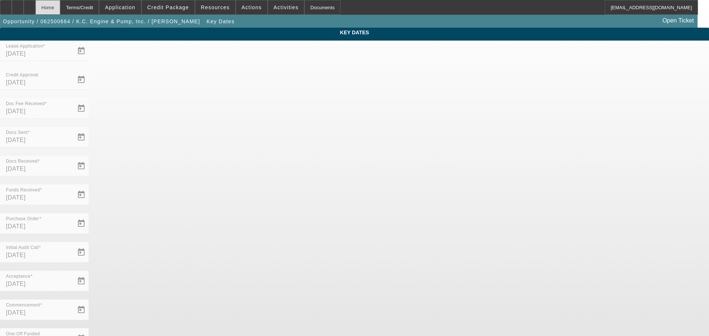
click at [59, 8] on div "Home" at bounding box center [47, 7] width 25 height 15
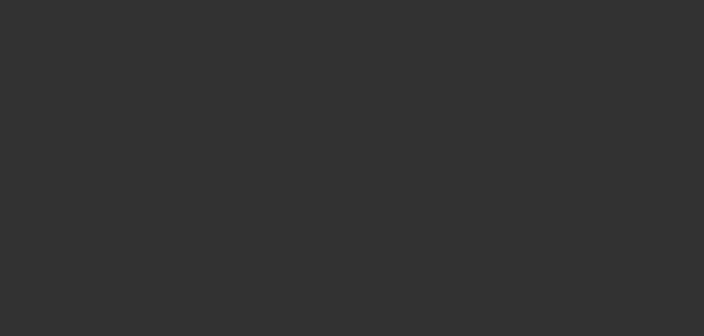
select select "4"
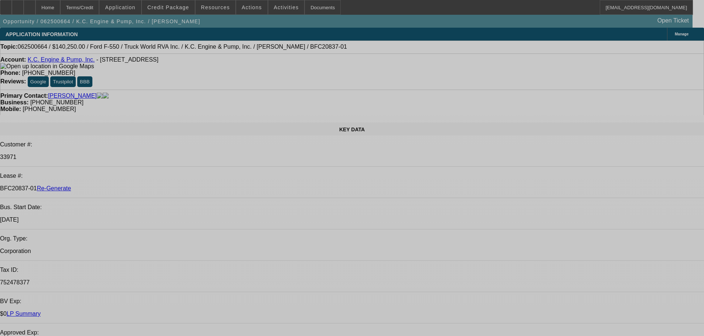
select select "0"
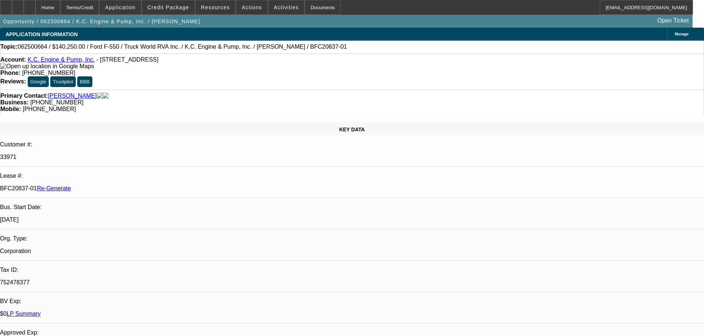
select select "0"
select select "6"
drag, startPoint x: 87, startPoint y: 127, endPoint x: 117, endPoint y: 126, distance: 30.3
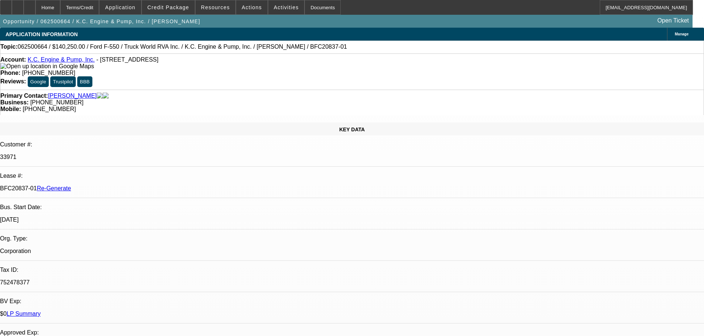
click at [117, 185] on div "BFC20837-01 Re-Generate" at bounding box center [352, 188] width 704 height 7
copy p "BFC20837-01"
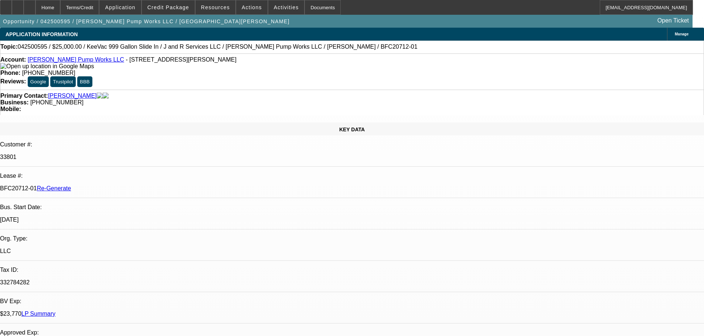
select select "4"
select select "0"
select select "2"
select select "0"
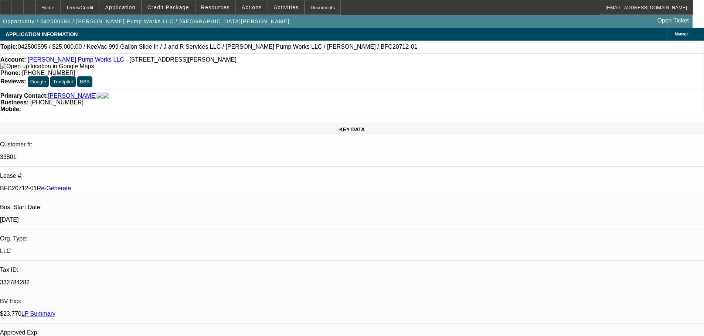
select select "6"
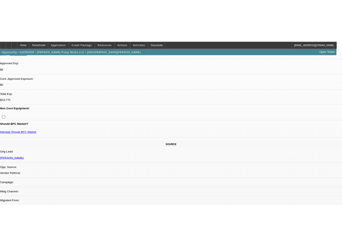
scroll to position [406, 0]
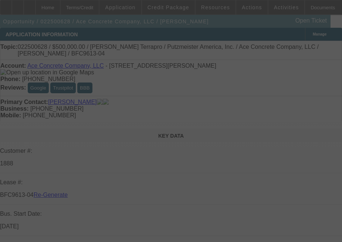
select select "4"
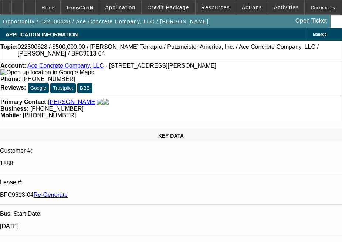
select select "0"
select select "3"
select select "0"
select select "6"
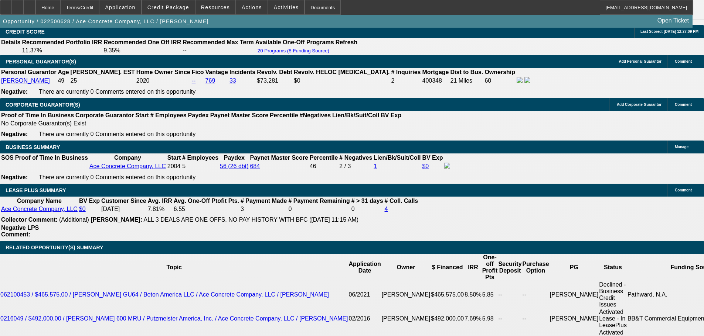
scroll to position [1329, 0]
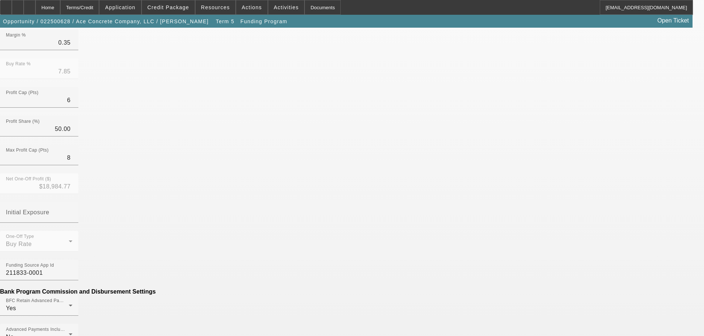
scroll to position [332, 0]
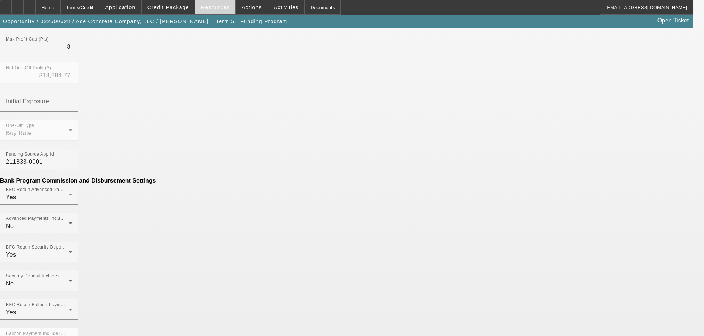
click at [207, 8] on span "Resources" at bounding box center [215, 7] width 29 height 6
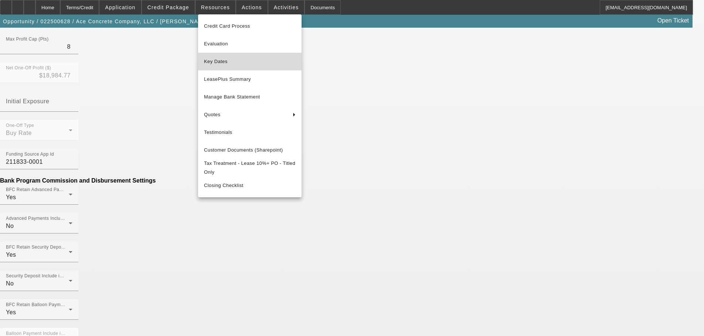
click at [218, 65] on span "Key Dates" at bounding box center [250, 61] width 92 height 9
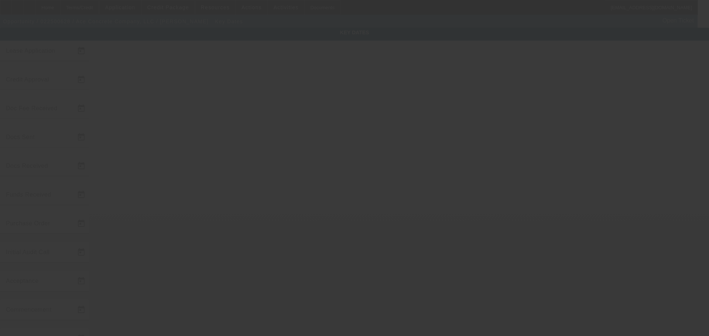
type input "2/25/2025"
type input "3/20/2025"
type input "8/7/2025"
type input "4/10/2025"
type input "8/8/2025"
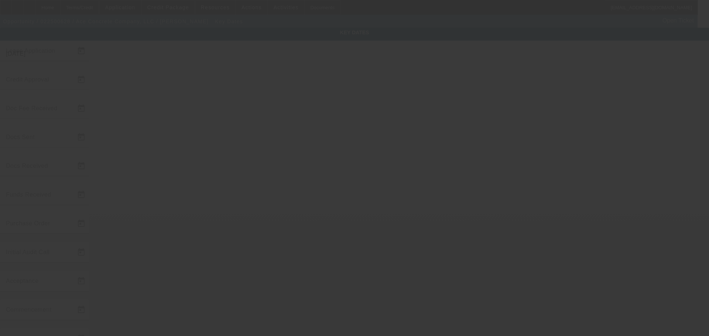
type input "8/7/2025"
type input "8/11/2025"
type input "9/1/2025"
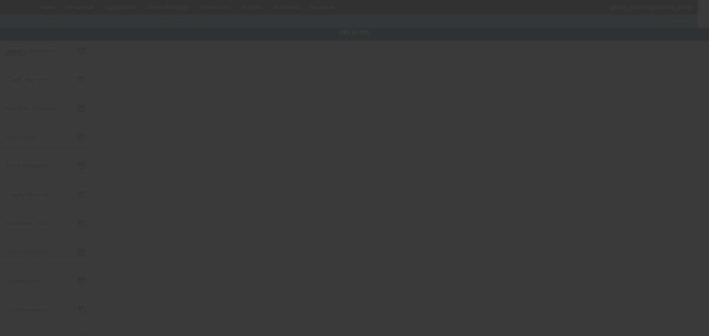
type input "10/1/2025"
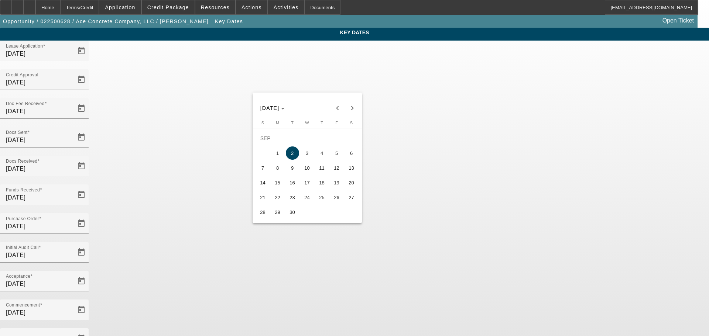
click at [305, 155] on span "3" at bounding box center [307, 153] width 13 height 13
type input "9/3/2025"
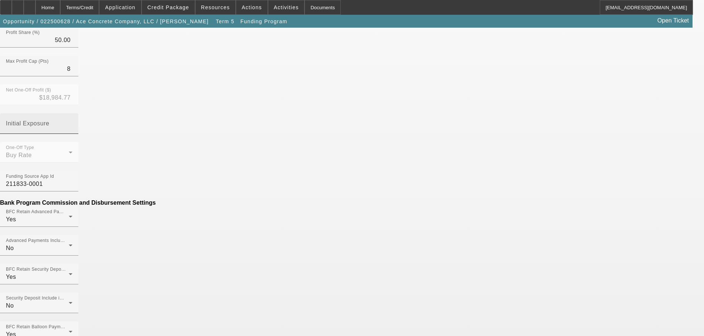
scroll to position [369, 0]
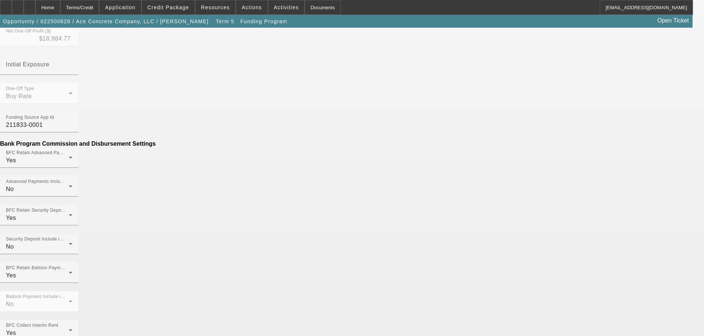
scroll to position [425, 0]
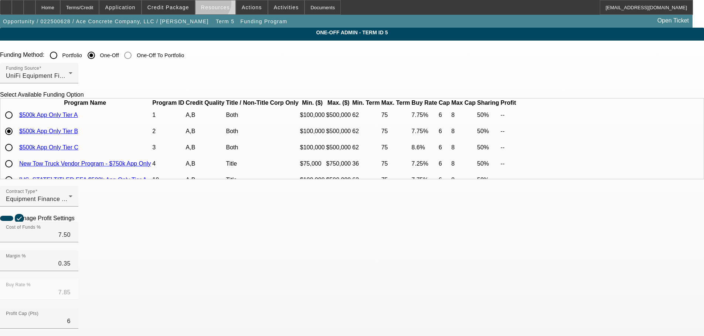
click at [213, 4] on span "Resources" at bounding box center [215, 7] width 29 height 6
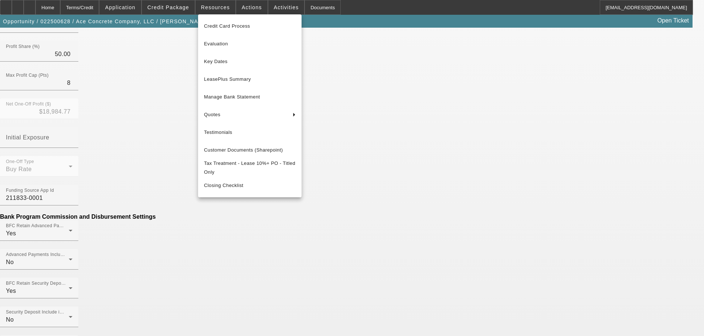
scroll to position [369, 0]
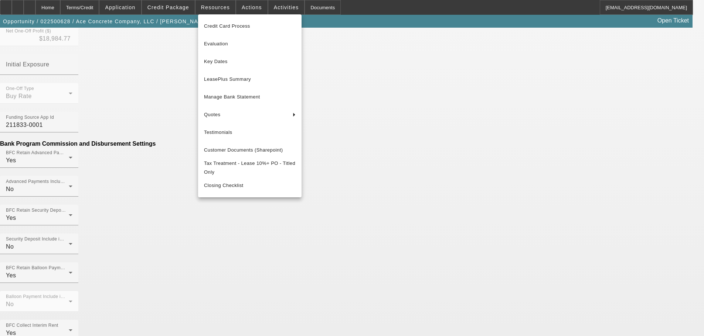
click at [93, 141] on div at bounding box center [352, 168] width 704 height 336
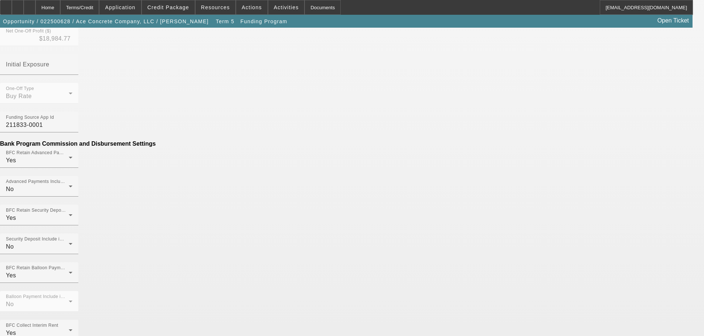
paste input "2,222.24"
type input "$2,222.24"
type input "Per Diem"
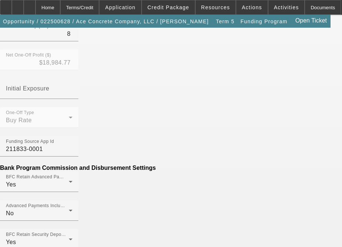
scroll to position [443, 0]
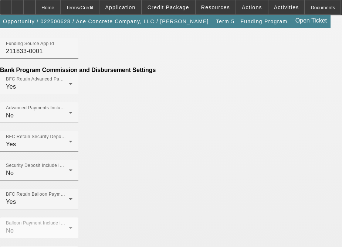
type input "($2,222.24)"
